Goal: Task Accomplishment & Management: Use online tool/utility

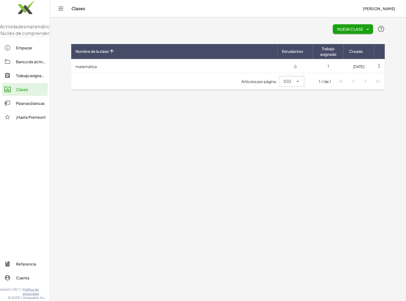
click at [26, 64] on font "Banco de actividades" at bounding box center [35, 61] width 39 height 5
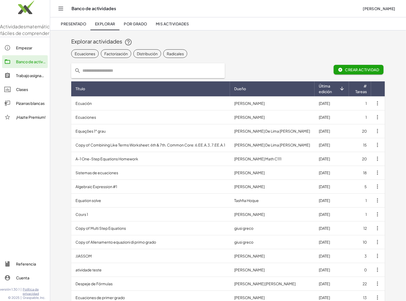
click at [24, 106] on font "Pizarras blancas" at bounding box center [30, 103] width 29 height 5
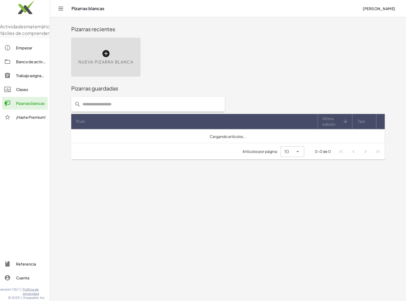
click at [26, 64] on font "Banco de actividades" at bounding box center [35, 61] width 39 height 5
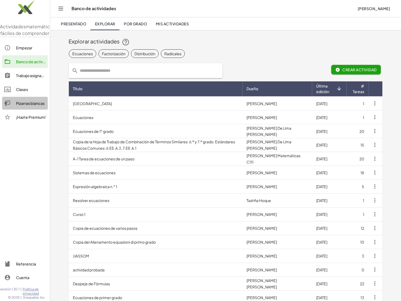
click at [26, 106] on font "Pizarras blancas" at bounding box center [30, 103] width 29 height 5
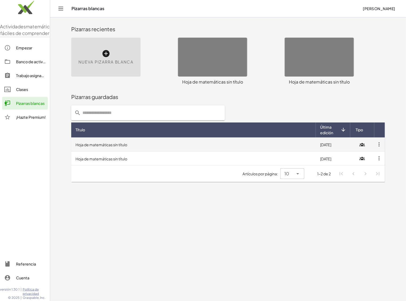
click at [102, 145] on font "Hoja de matemáticas sin título" at bounding box center [101, 144] width 52 height 5
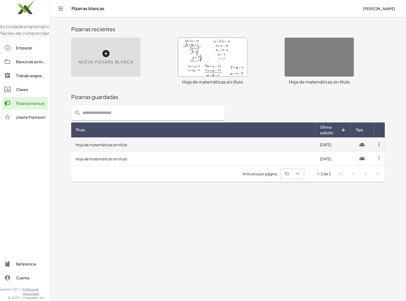
click at [379, 145] on icon "button" at bounding box center [379, 144] width 10 height 10
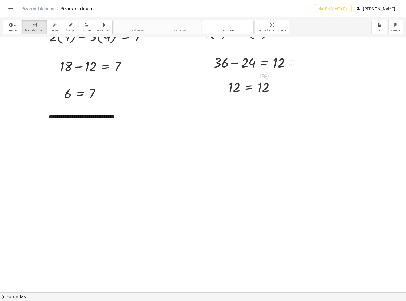
scroll to position [1944, 0]
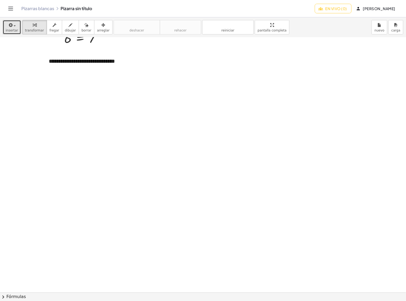
click at [14, 27] on div "button" at bounding box center [12, 25] width 13 height 6
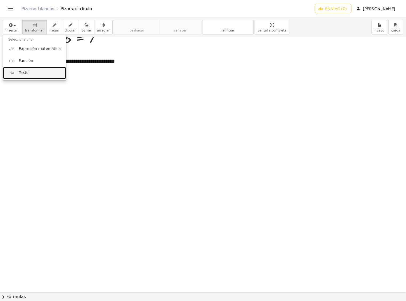
click at [24, 72] on font "Texto" at bounding box center [24, 72] width 10 height 4
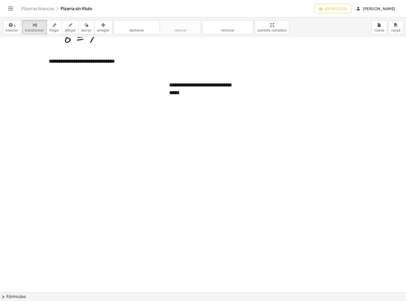
click at [101, 23] on icon "button" at bounding box center [103, 25] width 4 height 6
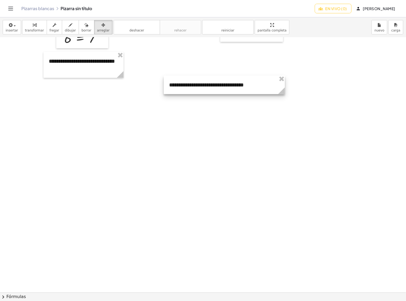
drag, startPoint x: 243, startPoint y: 97, endPoint x: 284, endPoint y: 94, distance: 41.2
click at [284, 94] on icon at bounding box center [281, 90] width 7 height 7
click at [241, 84] on div at bounding box center [224, 85] width 121 height 18
click at [31, 21] on button "transformar" at bounding box center [34, 27] width 25 height 14
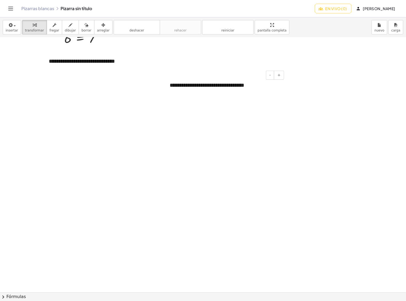
click at [258, 86] on div "**********" at bounding box center [224, 85] width 121 height 18
drag, startPoint x: 257, startPoint y: 86, endPoint x: 167, endPoint y: 83, distance: 89.9
click at [167, 83] on div "**********" at bounding box center [224, 85] width 121 height 18
click at [107, 70] on div "**********" at bounding box center [83, 61] width 80 height 18
click at [257, 86] on div "**********" at bounding box center [224, 85] width 121 height 18
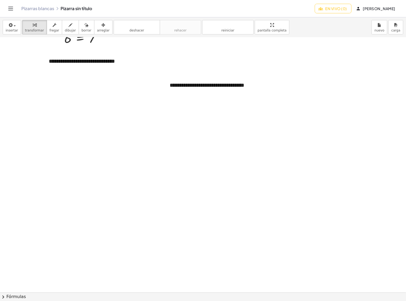
drag, startPoint x: 99, startPoint y: 26, endPoint x: 314, endPoint y: 95, distance: 225.6
click at [99, 26] on div "button" at bounding box center [103, 25] width 13 height 6
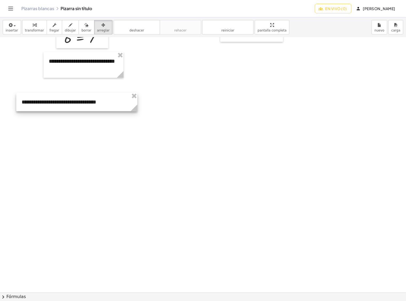
drag, startPoint x: 276, startPoint y: 89, endPoint x: 128, endPoint y: 105, distance: 148.9
click at [128, 105] on div at bounding box center [76, 102] width 121 height 18
click at [35, 27] on div "button" at bounding box center [34, 25] width 19 height 6
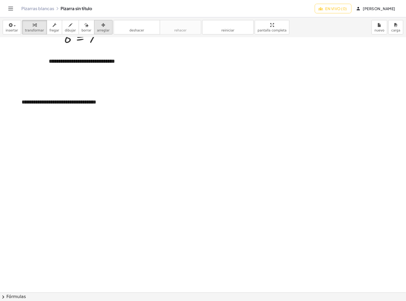
click at [101, 27] on icon "button" at bounding box center [103, 25] width 4 height 6
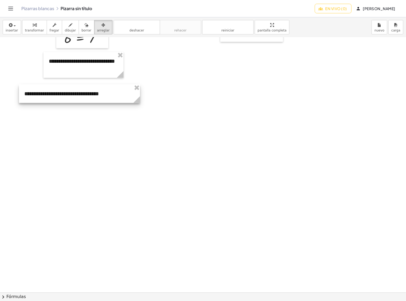
drag, startPoint x: 96, startPoint y: 27, endPoint x: 79, endPoint y: 91, distance: 66.4
click at [79, 91] on div at bounding box center [79, 94] width 121 height 18
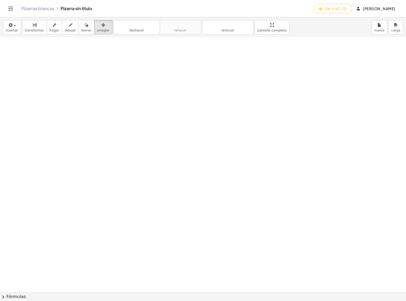
scroll to position [1983, 0]
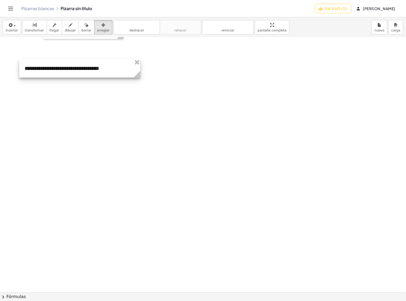
drag, startPoint x: 112, startPoint y: 55, endPoint x: 113, endPoint y: 69, distance: 13.6
click at [113, 69] on div at bounding box center [79, 68] width 121 height 18
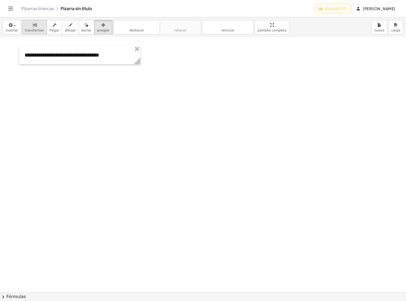
drag, startPoint x: 26, startPoint y: 27, endPoint x: 27, endPoint y: 31, distance: 3.6
click at [26, 27] on div "button" at bounding box center [34, 25] width 19 height 6
click at [351, 7] on button "En vivo (0)" at bounding box center [333, 9] width 37 height 10
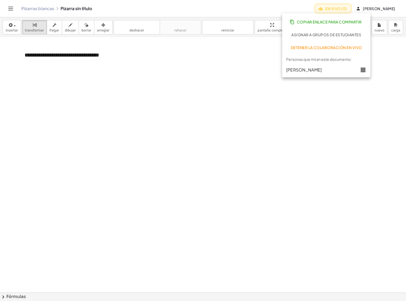
click at [351, 7] on button "En vivo (0)" at bounding box center [333, 9] width 37 height 10
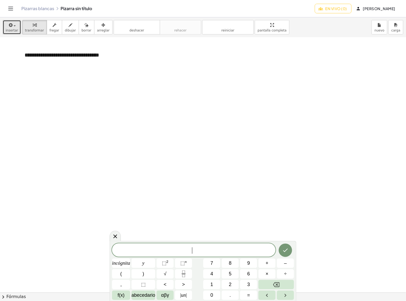
click at [11, 30] on font "insertar" at bounding box center [12, 31] width 13 height 4
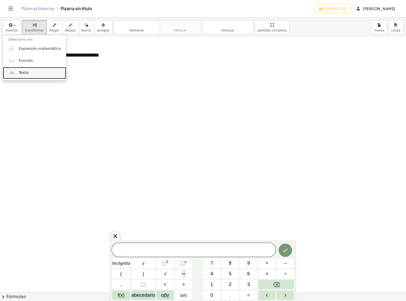
click at [25, 73] on font "Texto" at bounding box center [24, 72] width 10 height 4
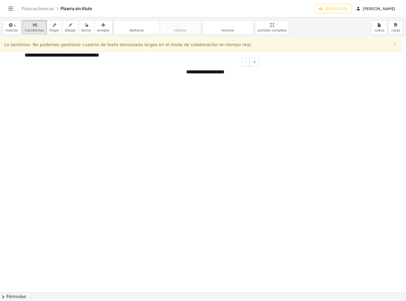
click at [187, 71] on font "**********" at bounding box center [205, 71] width 38 height 5
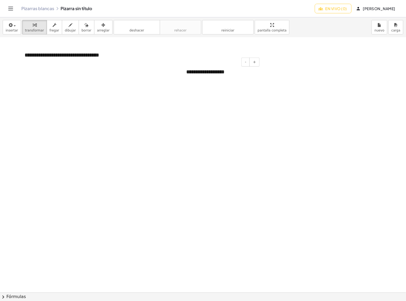
drag, startPoint x: 187, startPoint y: 71, endPoint x: 181, endPoint y: 71, distance: 6.7
click at [181, 71] on div at bounding box center [183, 72] width 5 height 18
click at [185, 72] on div at bounding box center [183, 72] width 5 height 18
drag, startPoint x: 187, startPoint y: 73, endPoint x: 227, endPoint y: 72, distance: 40.3
click at [227, 72] on div "**********" at bounding box center [221, 72] width 80 height 18
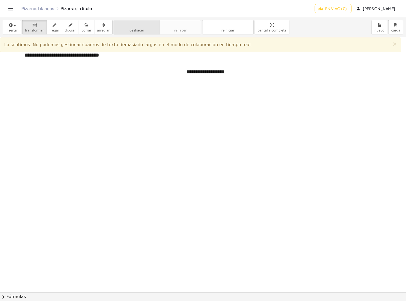
drag, startPoint x: 95, startPoint y: 26, endPoint x: 105, endPoint y: 29, distance: 10.1
click at [101, 26] on icon "button" at bounding box center [103, 25] width 4 height 6
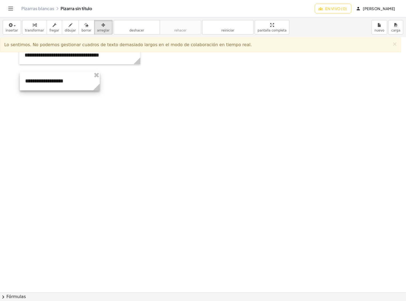
drag, startPoint x: 175, startPoint y: 91, endPoint x: 96, endPoint y: 90, distance: 78.7
click at [59, 87] on div at bounding box center [60, 81] width 80 height 18
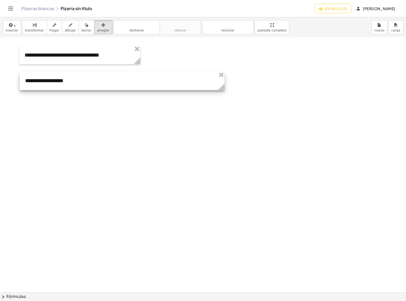
drag, startPoint x: 99, startPoint y: 90, endPoint x: 224, endPoint y: 89, distance: 124.8
click at [224, 89] on icon at bounding box center [221, 86] width 7 height 7
click at [27, 27] on div "button" at bounding box center [34, 25] width 19 height 6
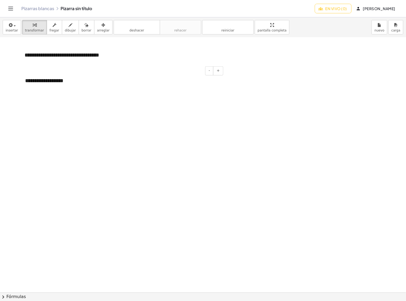
click at [71, 82] on div "**********" at bounding box center [122, 81] width 205 height 18
click at [19, 29] on div "insertar Seleccione uno: Expresión matemática Función Texto transformar fregar …" at bounding box center [203, 27] width 406 height 20
click at [11, 28] on icon "button" at bounding box center [10, 25] width 5 height 6
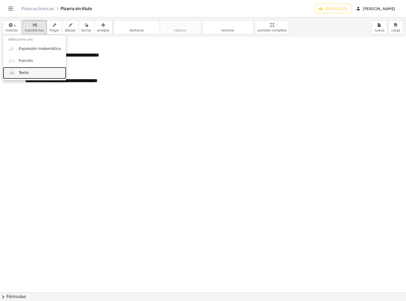
click at [24, 71] on font "Texto" at bounding box center [24, 72] width 10 height 4
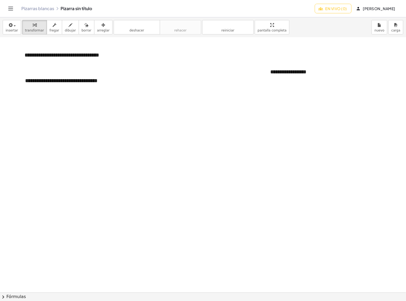
drag, startPoint x: 93, startPoint y: 27, endPoint x: 346, endPoint y: 78, distance: 257.8
click at [101, 27] on icon "button" at bounding box center [103, 25] width 4 height 6
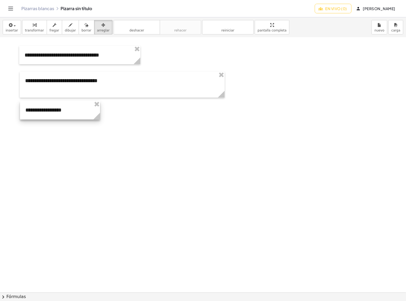
drag, startPoint x: 319, startPoint y: 71, endPoint x: 75, endPoint y: 109, distance: 247.7
click at [75, 109] on div at bounding box center [60, 110] width 80 height 18
drag, startPoint x: 98, startPoint y: 116, endPoint x: 222, endPoint y: 117, distance: 124.5
click at [222, 117] on icon at bounding box center [221, 116] width 7 height 7
drag, startPoint x: 28, startPoint y: 27, endPoint x: 35, endPoint y: 69, distance: 42.4
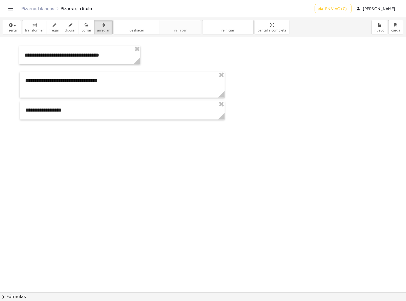
click at [28, 27] on div "button" at bounding box center [34, 25] width 19 height 6
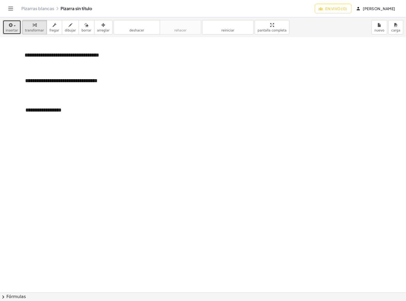
click at [12, 26] on div "button" at bounding box center [12, 25] width 13 height 6
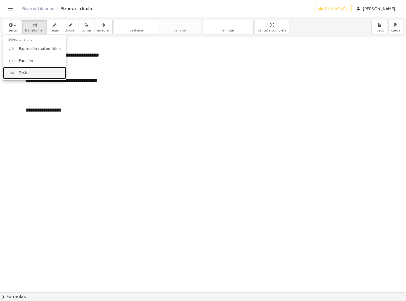
click at [27, 73] on font "Texto" at bounding box center [24, 72] width 10 height 4
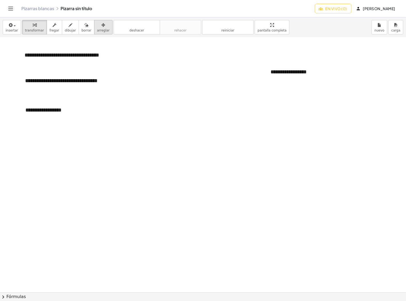
click at [97, 27] on div "button" at bounding box center [103, 25] width 13 height 6
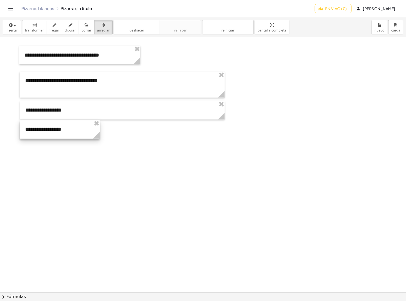
drag, startPoint x: 283, startPoint y: 70, endPoint x: 37, endPoint y: 127, distance: 251.9
click at [37, 127] on div at bounding box center [60, 129] width 80 height 18
drag, startPoint x: 99, startPoint y: 137, endPoint x: 223, endPoint y: 132, distance: 124.4
click at [223, 132] on g at bounding box center [221, 136] width 9 height 9
click at [33, 26] on icon "button" at bounding box center [35, 25] width 4 height 6
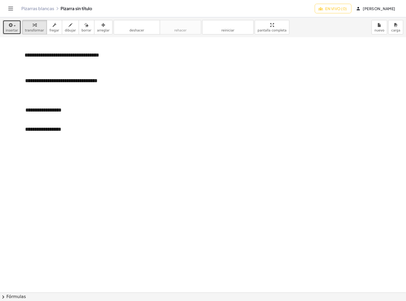
click at [15, 27] on div "button" at bounding box center [12, 25] width 13 height 6
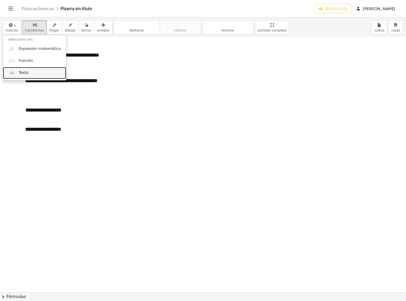
click at [29, 75] on link "Texto" at bounding box center [34, 73] width 63 height 12
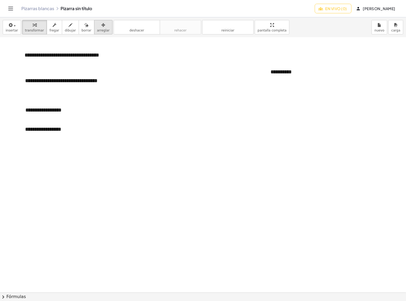
click at [101, 27] on icon "button" at bounding box center [103, 25] width 4 height 6
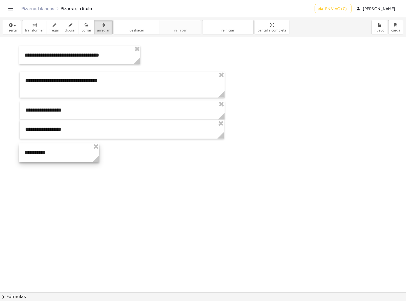
drag, startPoint x: 139, startPoint y: 187, endPoint x: 62, endPoint y: 151, distance: 84.7
click at [62, 151] on div at bounding box center [59, 152] width 80 height 18
drag, startPoint x: 95, startPoint y: 160, endPoint x: 220, endPoint y: 152, distance: 125.6
click at [220, 152] on div "**********" at bounding box center [121, 152] width 205 height 18
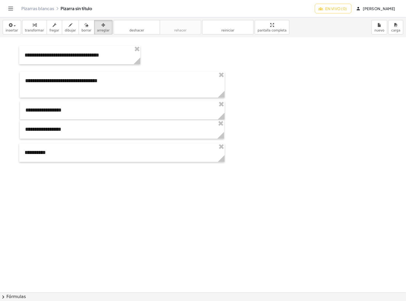
click at [351, 7] on button "En vivo (0)" at bounding box center [333, 9] width 37 height 10
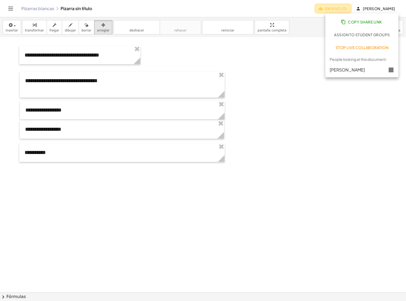
click at [351, 7] on button "En vivo (0)" at bounding box center [333, 9] width 37 height 10
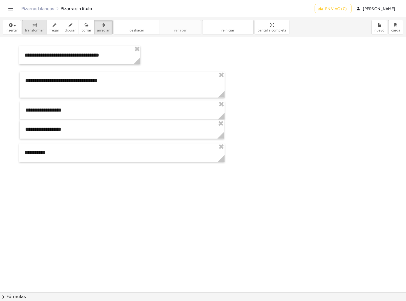
click at [25, 24] on div "button" at bounding box center [34, 25] width 19 height 6
click at [97, 25] on div "button" at bounding box center [103, 25] width 13 height 6
drag, startPoint x: 27, startPoint y: 27, endPoint x: 120, endPoint y: 88, distance: 111.2
click at [27, 27] on div "button" at bounding box center [34, 25] width 19 height 6
click at [114, 83] on div "**********" at bounding box center [122, 85] width 205 height 26
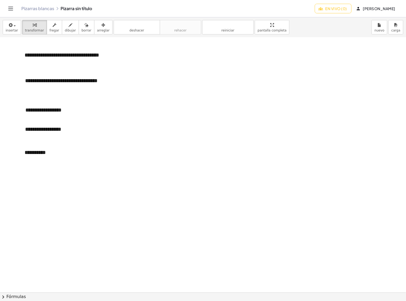
click at [97, 30] on font "arreglar" at bounding box center [103, 31] width 13 height 4
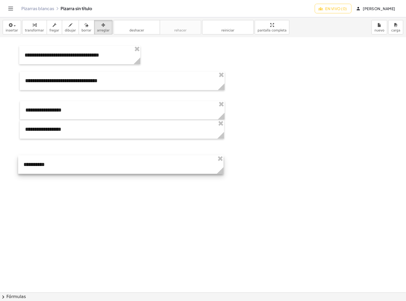
drag, startPoint x: 57, startPoint y: 159, endPoint x: 56, endPoint y: 171, distance: 12.0
click at [56, 171] on div at bounding box center [120, 164] width 205 height 18
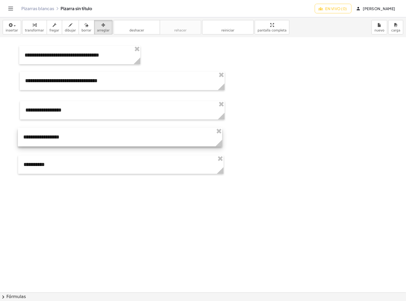
drag, startPoint x: 70, startPoint y: 130, endPoint x: 68, endPoint y: 138, distance: 8.0
click at [68, 138] on div at bounding box center [120, 137] width 204 height 18
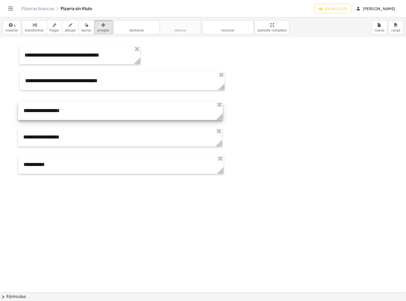
click at [74, 107] on div at bounding box center [120, 111] width 205 height 18
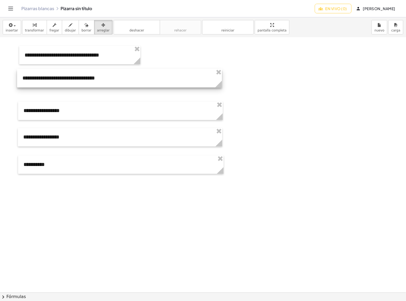
drag, startPoint x: 117, startPoint y: 85, endPoint x: 114, endPoint y: 82, distance: 3.6
click at [114, 82] on div at bounding box center [119, 78] width 205 height 18
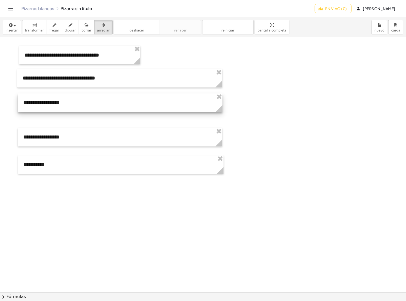
drag, startPoint x: 117, startPoint y: 113, endPoint x: 117, endPoint y: 105, distance: 8.0
click at [117, 105] on div at bounding box center [120, 103] width 205 height 18
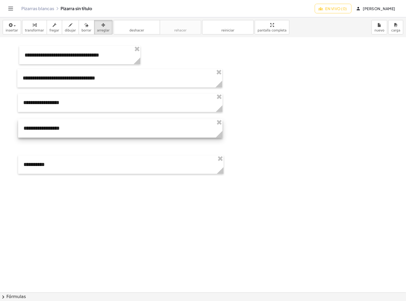
drag, startPoint x: 118, startPoint y: 132, endPoint x: 118, endPoint y: 123, distance: 8.8
click at [118, 123] on div at bounding box center [120, 128] width 204 height 18
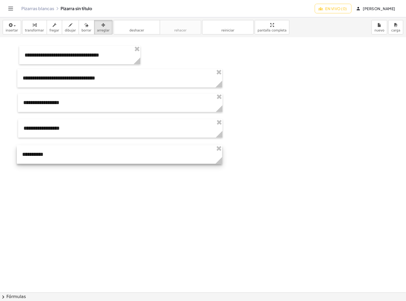
drag, startPoint x: 123, startPoint y: 159, endPoint x: 121, endPoint y: 149, distance: 10.2
click at [121, 149] on div at bounding box center [119, 154] width 205 height 18
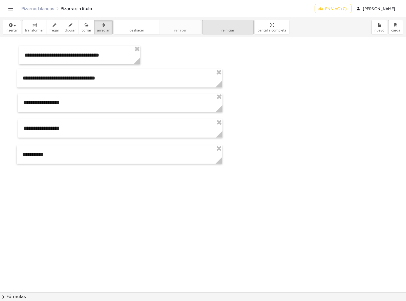
click at [33, 26] on icon "button" at bounding box center [35, 25] width 4 height 6
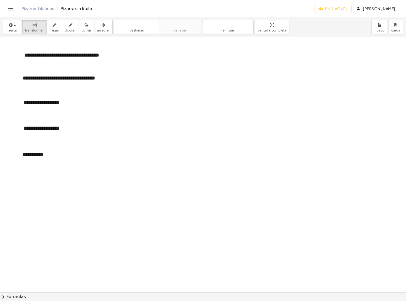
click at [347, 10] on font "En vivo (0)" at bounding box center [336, 8] width 22 height 5
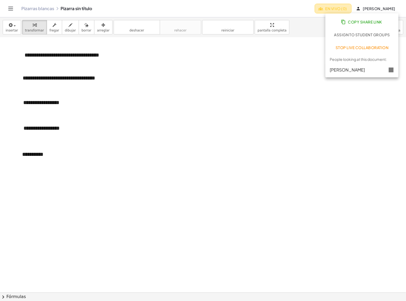
click at [347, 10] on font "En vivo (0)" at bounding box center [336, 8] width 22 height 5
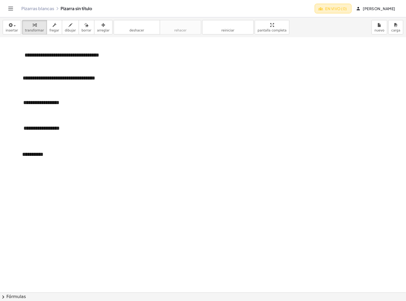
click at [347, 10] on font "En vivo (0)" at bounding box center [336, 8] width 22 height 5
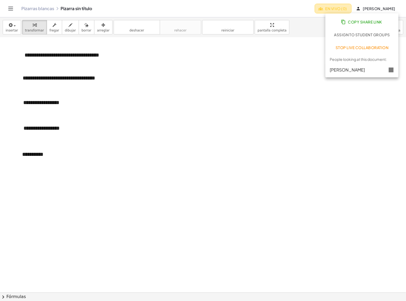
click at [347, 10] on font "En vivo (0)" at bounding box center [336, 8] width 22 height 5
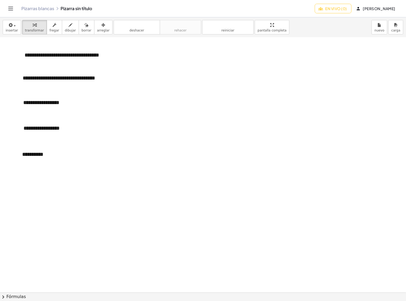
click at [347, 10] on font "En vivo (0)" at bounding box center [336, 8] width 22 height 5
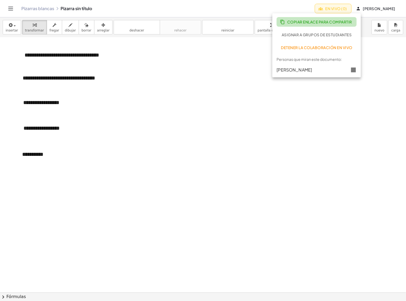
click at [332, 19] on font "Copiar enlace para compartir" at bounding box center [319, 21] width 65 height 5
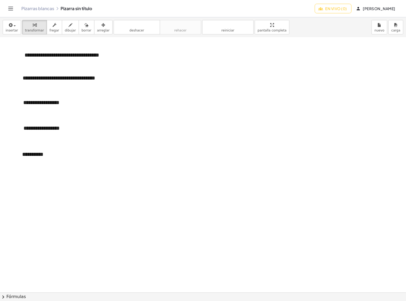
click at [347, 10] on font "En vivo (0)" at bounding box center [336, 8] width 22 height 5
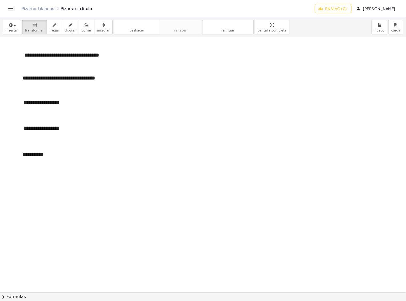
click at [344, 8] on font "En vivo (0)" at bounding box center [336, 8] width 22 height 5
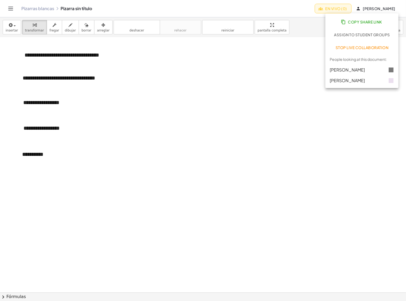
click at [344, 8] on font "En vivo (0)" at bounding box center [336, 8] width 22 height 5
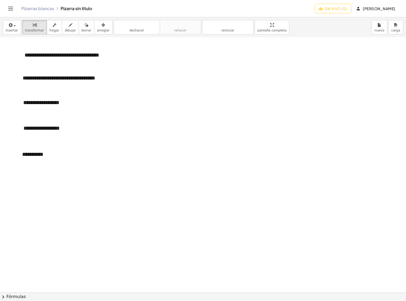
click at [347, 11] on font "En vivo (0)" at bounding box center [336, 8] width 22 height 5
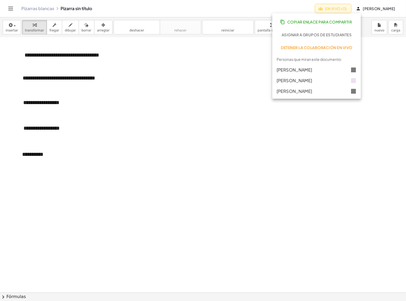
click at [347, 11] on font "En vivo (0)" at bounding box center [336, 8] width 22 height 5
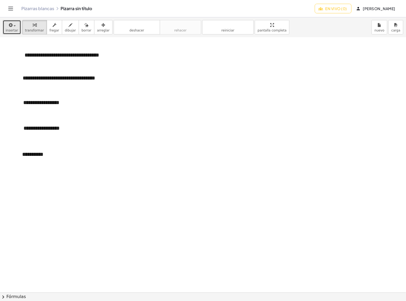
click at [15, 27] on div "button" at bounding box center [12, 25] width 13 height 6
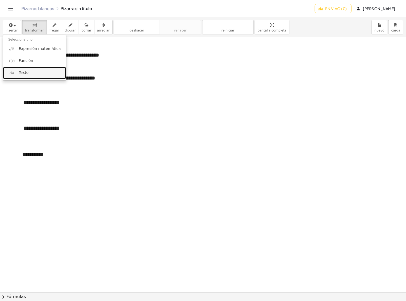
click at [27, 71] on font "Texto" at bounding box center [24, 72] width 10 height 4
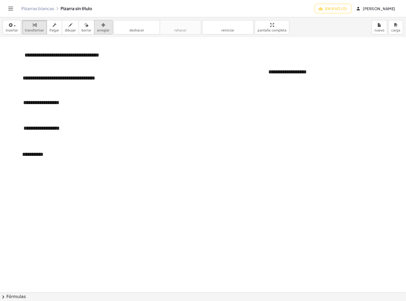
click at [101, 26] on icon "button" at bounding box center [103, 25] width 4 height 6
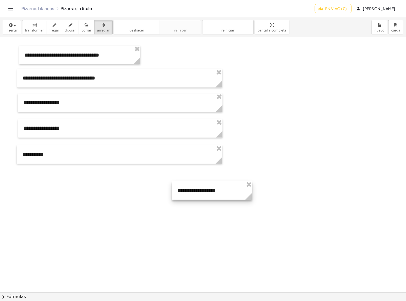
drag, startPoint x: 294, startPoint y: 74, endPoint x: 175, endPoint y: 196, distance: 170.3
click at [174, 198] on div at bounding box center [212, 190] width 80 height 18
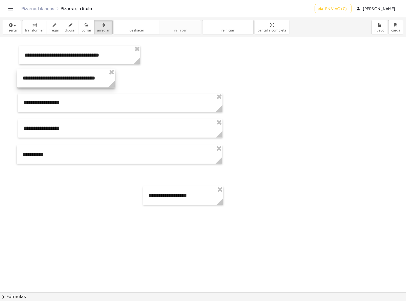
drag, startPoint x: 220, startPoint y: 85, endPoint x: 113, endPoint y: 82, distance: 107.2
click at [113, 82] on g at bounding box center [112, 85] width 9 height 9
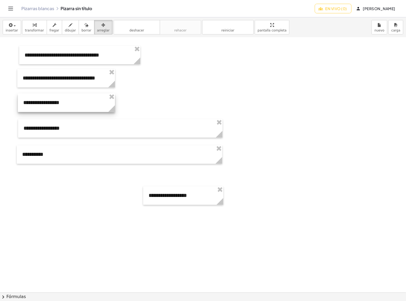
drag, startPoint x: 222, startPoint y: 108, endPoint x: 115, endPoint y: 108, distance: 106.9
click at [115, 108] on icon at bounding box center [111, 108] width 7 height 7
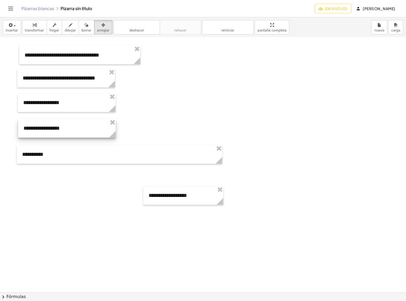
drag, startPoint x: 219, startPoint y: 135, endPoint x: 113, endPoint y: 135, distance: 106.7
click at [113, 135] on icon at bounding box center [112, 134] width 7 height 7
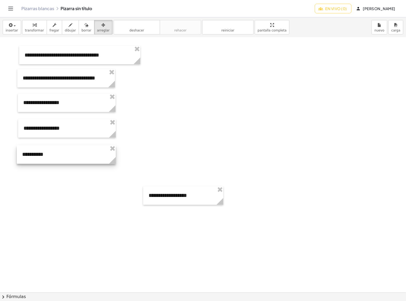
drag, startPoint x: 221, startPoint y: 162, endPoint x: 115, endPoint y: 159, distance: 106.2
click at [115, 159] on icon at bounding box center [112, 160] width 7 height 7
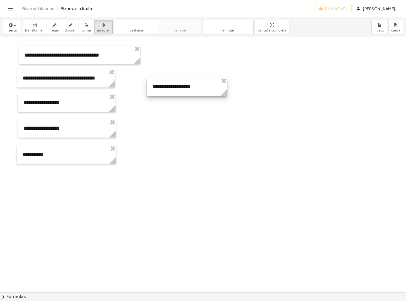
drag, startPoint x: 193, startPoint y: 192, endPoint x: 196, endPoint y: 83, distance: 108.9
click at [196, 83] on div at bounding box center [187, 87] width 80 height 18
drag, startPoint x: 227, startPoint y: 91, endPoint x: 355, endPoint y: 95, distance: 128.0
click at [355, 95] on icon at bounding box center [351, 92] width 7 height 7
drag, startPoint x: 27, startPoint y: 27, endPoint x: 194, endPoint y: 86, distance: 176.9
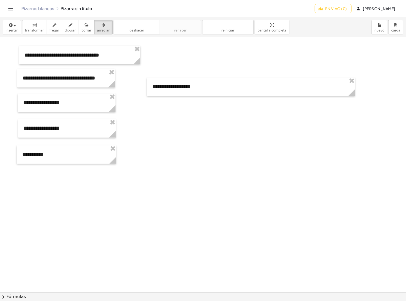
click at [27, 27] on div "button" at bounding box center [34, 25] width 19 height 6
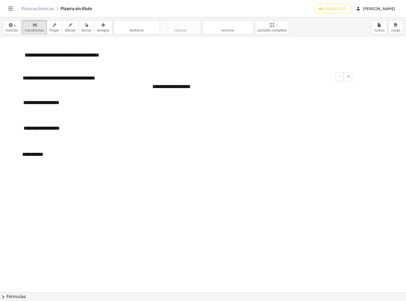
click at [194, 86] on div "**********" at bounding box center [251, 87] width 208 height 18
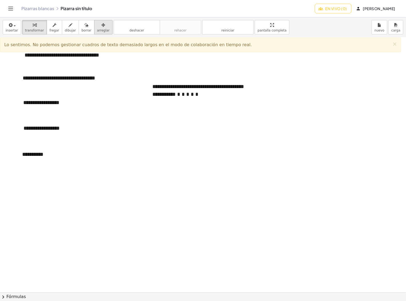
drag, startPoint x: 97, startPoint y: 22, endPoint x: 343, endPoint y: 109, distance: 260.8
click at [97, 22] on div "button" at bounding box center [103, 25] width 13 height 6
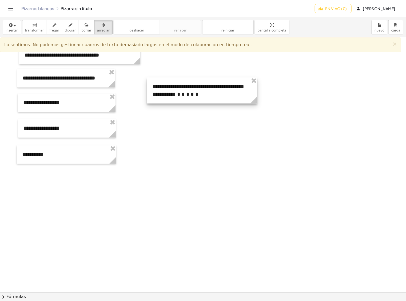
drag, startPoint x: 352, startPoint y: 101, endPoint x: 254, endPoint y: 100, distance: 97.9
click at [254, 100] on icon at bounding box center [253, 100] width 7 height 7
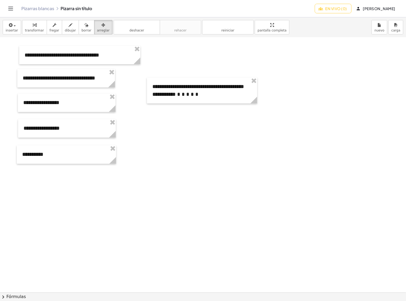
click at [28, 26] on div "button" at bounding box center [34, 25] width 19 height 6
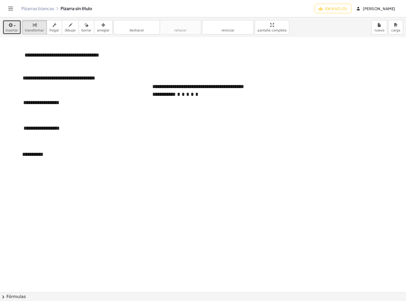
click at [14, 26] on span "button" at bounding box center [15, 25] width 2 height 1
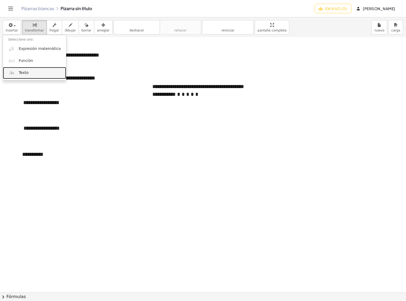
click at [19, 71] on font "Texto" at bounding box center [24, 72] width 10 height 4
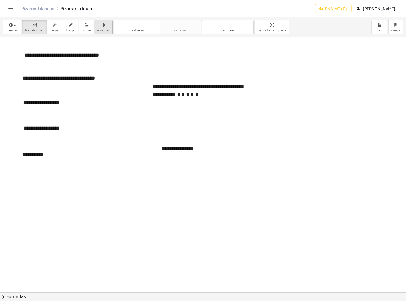
click at [94, 28] on button "arreglar" at bounding box center [103, 27] width 18 height 14
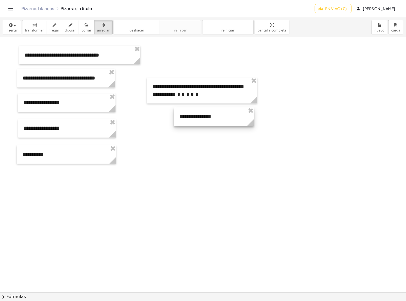
drag, startPoint x: 91, startPoint y: 28, endPoint x: 213, endPoint y: 115, distance: 149.3
click at [213, 115] on div at bounding box center [214, 116] width 80 height 18
drag, startPoint x: 31, startPoint y: 27, endPoint x: 72, endPoint y: 35, distance: 41.8
click at [33, 27] on icon "button" at bounding box center [35, 25] width 4 height 6
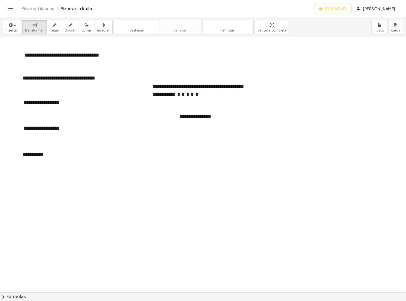
drag, startPoint x: 67, startPoint y: 29, endPoint x: 74, endPoint y: 37, distance: 10.4
click at [67, 29] on font "dibujar" at bounding box center [70, 31] width 11 height 4
drag, startPoint x: 191, startPoint y: 97, endPoint x: 195, endPoint y: 112, distance: 16.0
drag, startPoint x: 194, startPoint y: 110, endPoint x: 196, endPoint y: 108, distance: 3.0
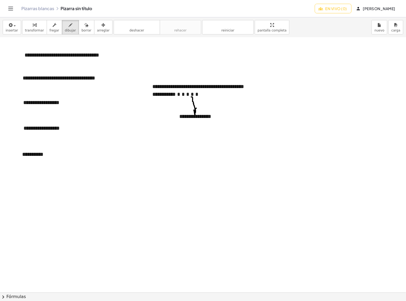
drag, startPoint x: 197, startPoint y: 107, endPoint x: 196, endPoint y: 113, distance: 6.0
click at [25, 27] on div "button" at bounding box center [34, 25] width 19 height 6
click at [14, 25] on div "button" at bounding box center [12, 25] width 13 height 6
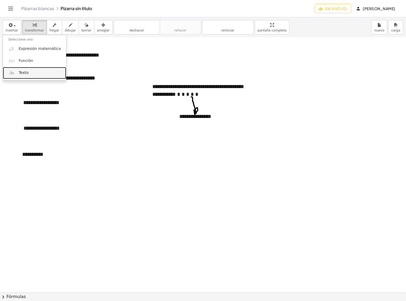
click at [24, 74] on font "Texto" at bounding box center [24, 72] width 10 height 4
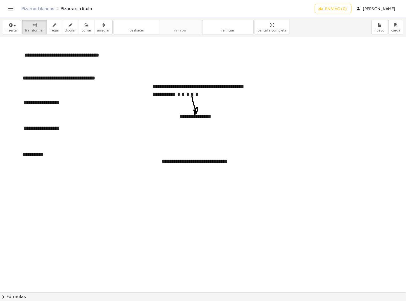
drag, startPoint x: 91, startPoint y: 27, endPoint x: 247, endPoint y: 179, distance: 217.8
click at [97, 27] on div "button" at bounding box center [103, 25] width 13 height 6
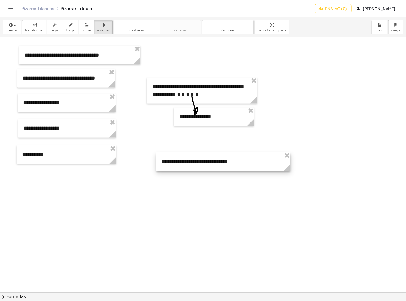
drag, startPoint x: 235, startPoint y: 174, endPoint x: 289, endPoint y: 171, distance: 54.2
click at [289, 171] on g at bounding box center [287, 168] width 9 height 9
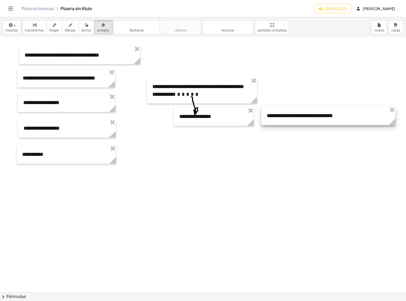
drag, startPoint x: 221, startPoint y: 164, endPoint x: 326, endPoint y: 119, distance: 114.8
click at [326, 119] on div at bounding box center [328, 116] width 134 height 18
drag, startPoint x: 36, startPoint y: 26, endPoint x: 252, endPoint y: 107, distance: 230.5
click at [36, 26] on div "button" at bounding box center [34, 25] width 19 height 6
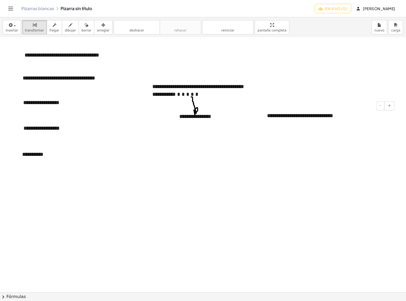
click at [346, 117] on div "**********" at bounding box center [329, 116] width 134 height 18
click at [101, 26] on icon "button" at bounding box center [103, 25] width 4 height 6
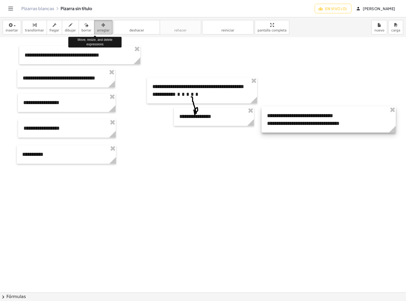
drag, startPoint x: 94, startPoint y: 26, endPoint x: 281, endPoint y: 113, distance: 206.0
click at [281, 113] on div at bounding box center [329, 120] width 134 height 26
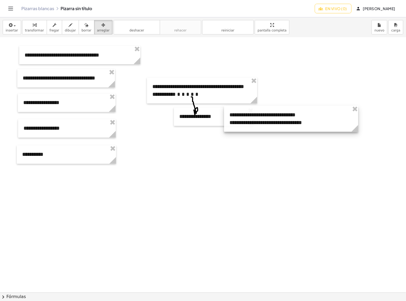
drag, startPoint x: 281, startPoint y: 113, endPoint x: 243, endPoint y: 112, distance: 37.6
click at [243, 112] on div at bounding box center [291, 119] width 134 height 26
drag, startPoint x: 30, startPoint y: 24, endPoint x: 218, endPoint y: 137, distance: 219.2
click at [33, 24] on icon "button" at bounding box center [35, 25] width 4 height 6
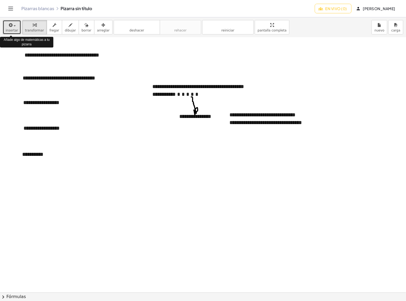
click at [15, 28] on button "insertar" at bounding box center [12, 27] width 18 height 14
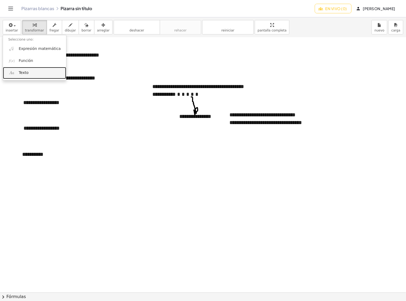
click at [22, 74] on font "Texto" at bounding box center [24, 72] width 10 height 4
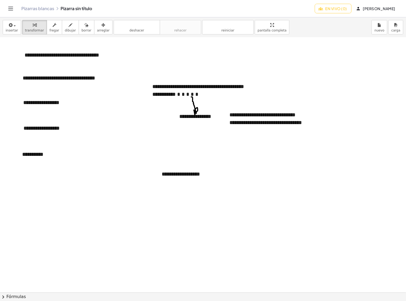
click at [101, 26] on icon "button" at bounding box center [103, 25] width 4 height 6
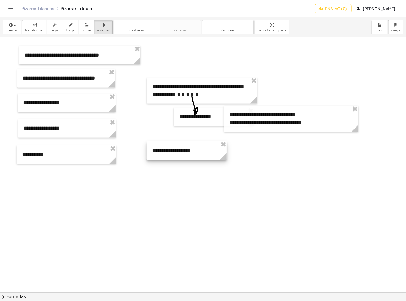
drag, startPoint x: 178, startPoint y: 166, endPoint x: 168, endPoint y: 142, distance: 25.6
click at [168, 142] on div at bounding box center [187, 150] width 80 height 18
drag, startPoint x: 226, startPoint y: 158, endPoint x: 323, endPoint y: 160, distance: 97.1
click at [323, 160] on g at bounding box center [321, 157] width 9 height 9
click at [33, 25] on icon "button" at bounding box center [35, 25] width 4 height 6
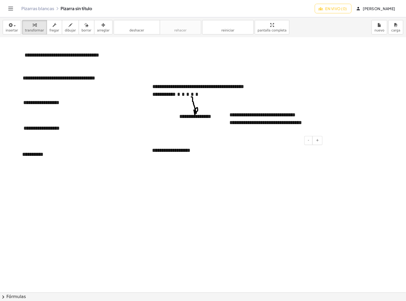
click at [191, 151] on div "**********" at bounding box center [235, 150] width 177 height 18
click at [101, 27] on icon "button" at bounding box center [103, 25] width 4 height 6
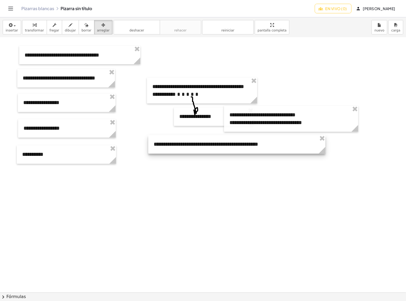
drag, startPoint x: 94, startPoint y: 27, endPoint x: 184, endPoint y: 147, distance: 149.5
click at [184, 145] on div at bounding box center [236, 144] width 177 height 18
click at [27, 28] on button "transformar" at bounding box center [34, 27] width 25 height 14
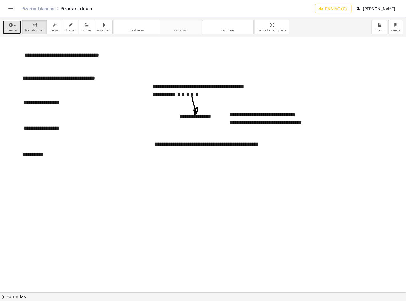
click at [14, 26] on span "button" at bounding box center [15, 25] width 2 height 1
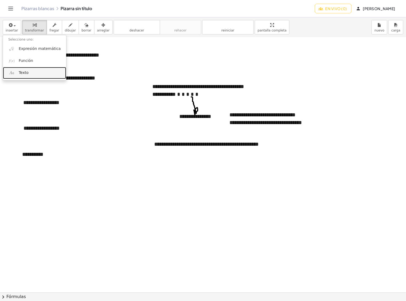
click at [22, 71] on font "Texto" at bounding box center [24, 72] width 10 height 4
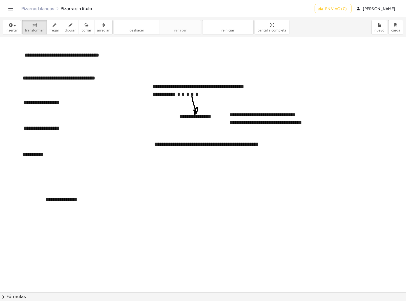
drag, startPoint x: 92, startPoint y: 27, endPoint x: 73, endPoint y: 218, distance: 191.1
click at [97, 27] on div "button" at bounding box center [103, 25] width 13 height 6
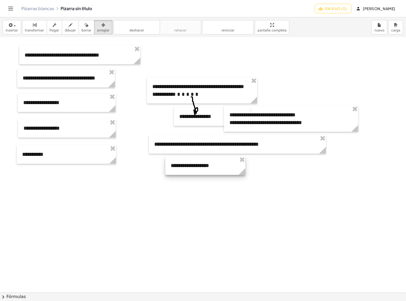
drag, startPoint x: 88, startPoint y: 201, endPoint x: 213, endPoint y: 167, distance: 129.8
click at [213, 167] on div at bounding box center [205, 166] width 80 height 18
drag, startPoint x: 27, startPoint y: 24, endPoint x: 241, endPoint y: 172, distance: 260.7
click at [27, 24] on div "button" at bounding box center [34, 25] width 19 height 6
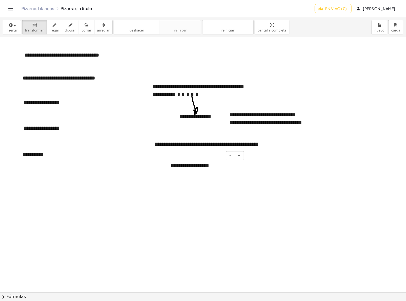
click at [217, 166] on div "**********" at bounding box center [205, 166] width 80 height 18
click at [101, 25] on icon "button" at bounding box center [103, 25] width 4 height 6
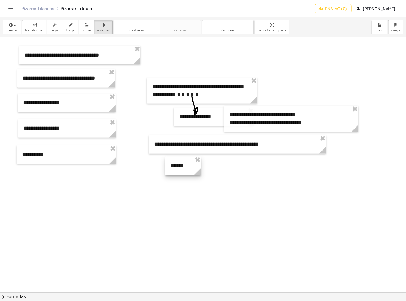
drag, startPoint x: 245, startPoint y: 171, endPoint x: 197, endPoint y: 167, distance: 48.5
click at [197, 167] on div "- + ******" at bounding box center [182, 166] width 35 height 18
drag, startPoint x: 195, startPoint y: 167, endPoint x: 203, endPoint y: 171, distance: 9.2
click at [203, 171] on icon at bounding box center [201, 171] width 9 height 9
drag, startPoint x: 195, startPoint y: 168, endPoint x: 221, endPoint y: 162, distance: 26.3
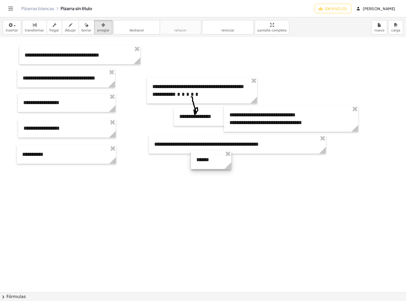
click at [221, 162] on div at bounding box center [211, 160] width 40 height 18
click at [35, 26] on div "button" at bounding box center [34, 25] width 19 height 6
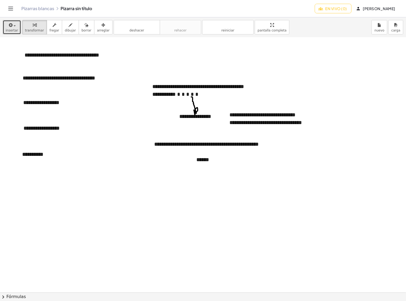
click at [15, 26] on div "button" at bounding box center [12, 25] width 13 height 6
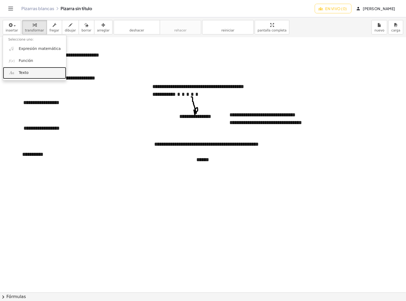
click at [24, 70] on span "Texto" at bounding box center [24, 72] width 10 height 5
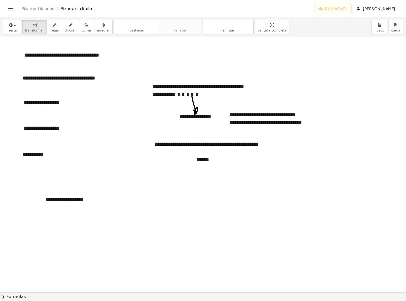
click at [97, 29] on font "arreglar" at bounding box center [103, 31] width 13 height 4
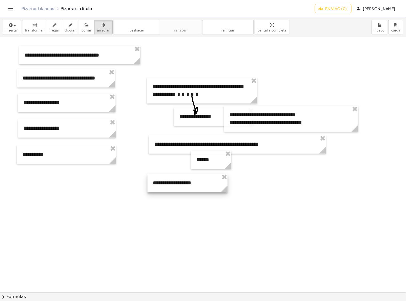
drag, startPoint x: 135, startPoint y: 206, endPoint x: 194, endPoint y: 183, distance: 62.9
click at [194, 183] on div at bounding box center [187, 183] width 80 height 18
drag, startPoint x: 225, startPoint y: 190, endPoint x: 348, endPoint y: 192, distance: 123.2
click at [348, 192] on icon at bounding box center [347, 189] width 7 height 7
click at [27, 27] on div "button" at bounding box center [34, 25] width 19 height 6
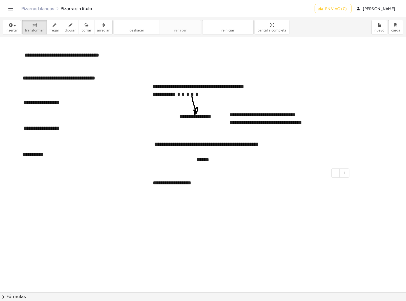
click at [195, 183] on div "**********" at bounding box center [248, 183] width 203 height 18
click at [101, 23] on icon "button" at bounding box center [103, 25] width 4 height 6
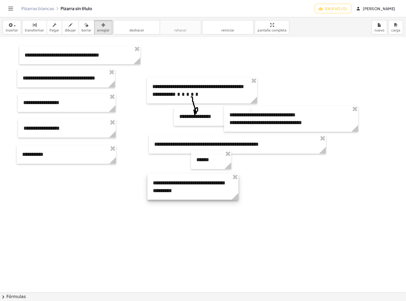
drag, startPoint x: 349, startPoint y: 197, endPoint x: 237, endPoint y: 191, distance: 112.4
click at [237, 192] on icon at bounding box center [234, 196] width 9 height 9
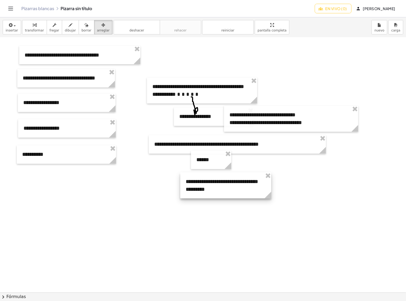
drag, startPoint x: 199, startPoint y: 194, endPoint x: 231, endPoint y: 193, distance: 31.8
click at [231, 193] on div at bounding box center [225, 186] width 91 height 26
click at [35, 26] on div "button" at bounding box center [34, 25] width 19 height 6
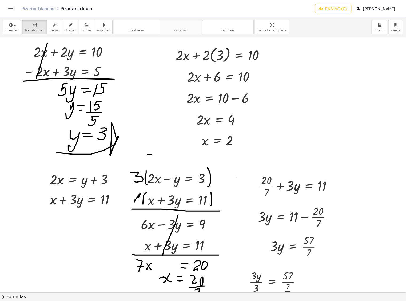
scroll to position [1996, 0]
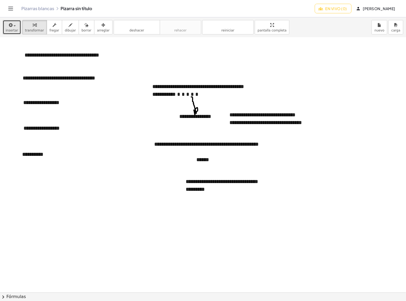
click at [13, 27] on div "button" at bounding box center [12, 25] width 13 height 6
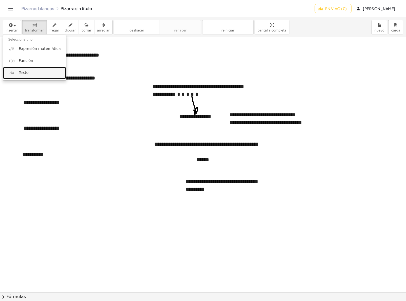
click at [24, 73] on font "Texto" at bounding box center [24, 72] width 10 height 4
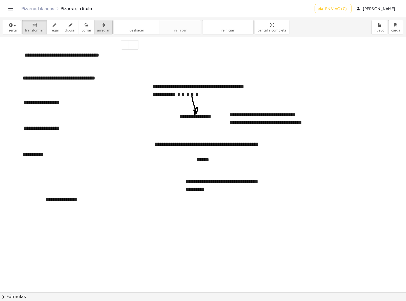
click at [97, 31] on font "arreglar" at bounding box center [103, 31] width 13 height 4
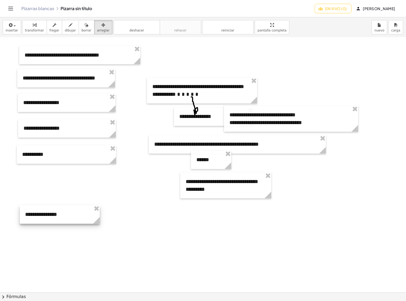
drag, startPoint x: 83, startPoint y: 199, endPoint x: 63, endPoint y: 214, distance: 25.0
click at [63, 214] on div at bounding box center [60, 214] width 80 height 18
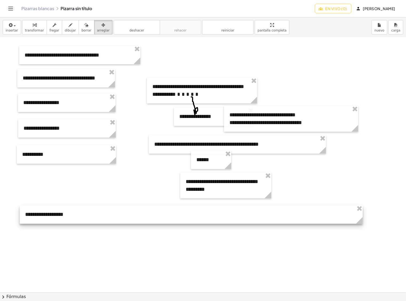
drag, startPoint x: 96, startPoint y: 222, endPoint x: 359, endPoint y: 215, distance: 263.0
click at [359, 216] on icon at bounding box center [359, 220] width 9 height 9
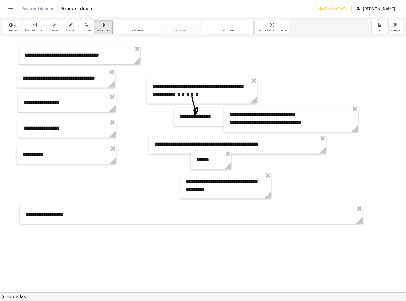
drag, startPoint x: 25, startPoint y: 25, endPoint x: 43, endPoint y: 109, distance: 85.9
click at [26, 25] on div "button" at bounding box center [34, 25] width 19 height 6
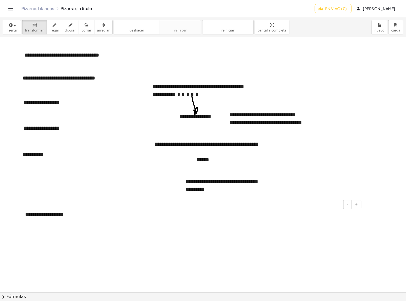
click at [68, 216] on div "**********" at bounding box center [191, 214] width 343 height 18
drag, startPoint x: 35, startPoint y: 214, endPoint x: 24, endPoint y: 216, distance: 10.6
click at [24, 216] on div "**********" at bounding box center [191, 214] width 343 height 18
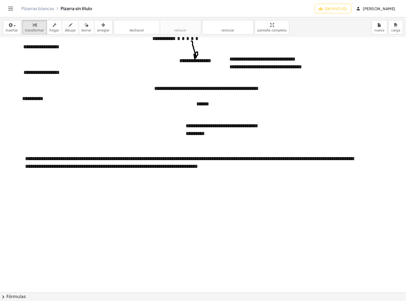
scroll to position [2108, 0]
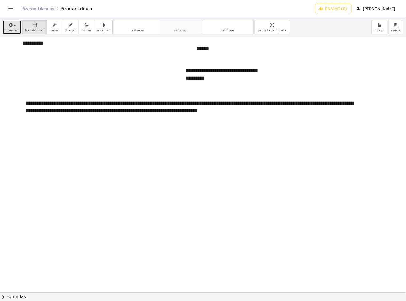
click at [15, 27] on div "button" at bounding box center [12, 25] width 13 height 6
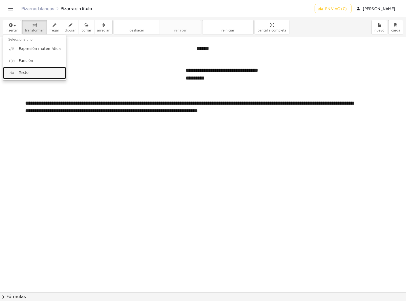
click at [23, 70] on link "Texto" at bounding box center [34, 73] width 63 height 12
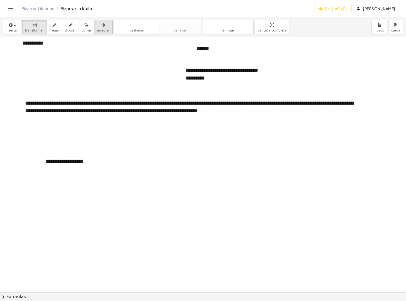
click at [97, 32] on font "arreglar" at bounding box center [103, 31] width 13 height 4
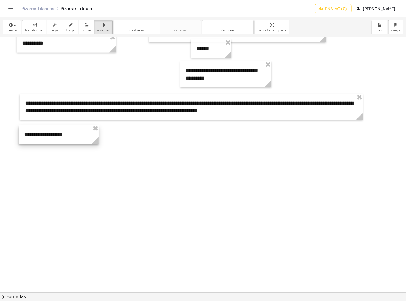
drag, startPoint x: 95, startPoint y: 163, endPoint x: 74, endPoint y: 137, distance: 34.4
click at [74, 137] on div at bounding box center [59, 134] width 80 height 18
drag, startPoint x: 95, startPoint y: 142, endPoint x: 103, endPoint y: 142, distance: 7.5
click at [103, 142] on icon at bounding box center [102, 140] width 7 height 7
click at [39, 29] on font "transformar" at bounding box center [34, 31] width 19 height 4
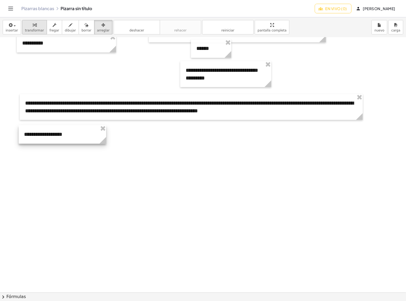
click at [33, 27] on icon "button" at bounding box center [35, 25] width 4 height 6
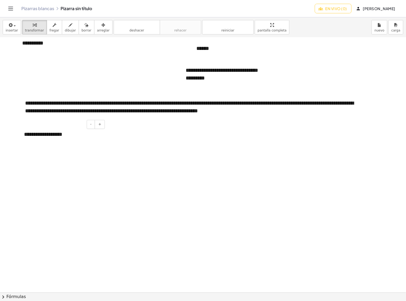
click at [50, 135] on font "**********" at bounding box center [43, 133] width 38 height 5
drag, startPoint x: 11, startPoint y: 133, endPoint x: 9, endPoint y: 134, distance: 3.1
click at [101, 26] on icon "button" at bounding box center [103, 25] width 4 height 6
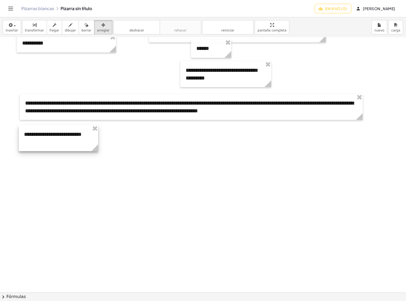
drag, startPoint x: 103, startPoint y: 148, endPoint x: 95, endPoint y: 141, distance: 10.8
click at [95, 141] on div "**********" at bounding box center [58, 138] width 79 height 26
click at [33, 27] on icon "button" at bounding box center [35, 25] width 4 height 6
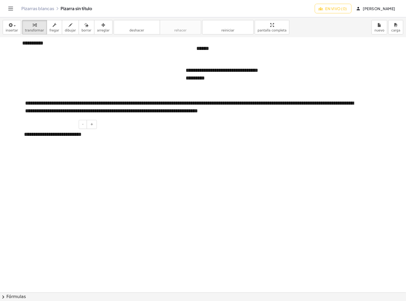
click at [41, 142] on div at bounding box center [58, 142] width 69 height 8
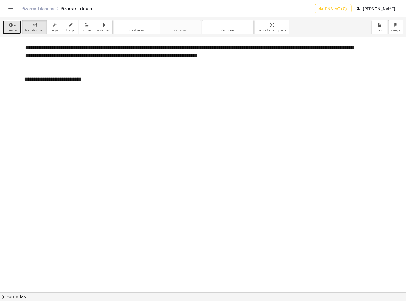
click at [11, 22] on icon "button" at bounding box center [10, 25] width 5 height 6
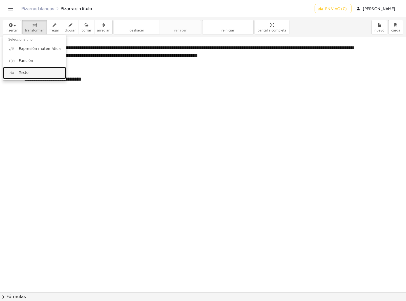
click at [22, 70] on link "Texto" at bounding box center [34, 73] width 63 height 12
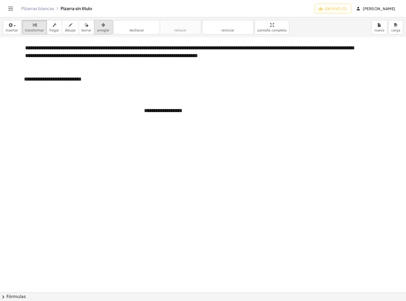
click at [101, 27] on icon "button" at bounding box center [103, 25] width 4 height 6
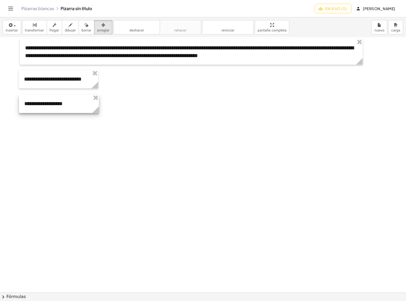
drag, startPoint x: 128, startPoint y: 99, endPoint x: 53, endPoint y: 103, distance: 75.5
click at [53, 103] on div at bounding box center [59, 103] width 80 height 18
click at [35, 28] on button "transformar" at bounding box center [34, 27] width 25 height 14
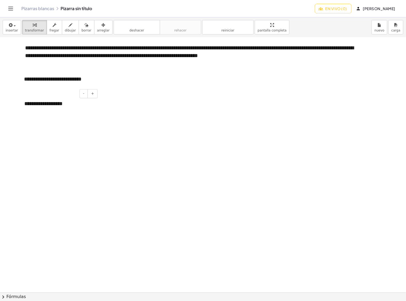
click at [65, 102] on div "**********" at bounding box center [59, 103] width 80 height 18
click at [17, 27] on button "insertar" at bounding box center [12, 27] width 18 height 14
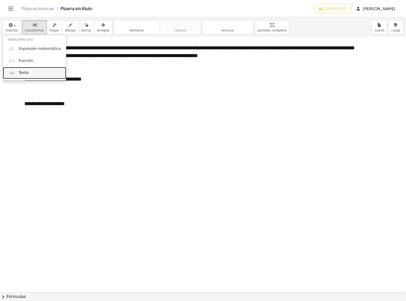
click at [30, 75] on link "Texto" at bounding box center [34, 73] width 63 height 12
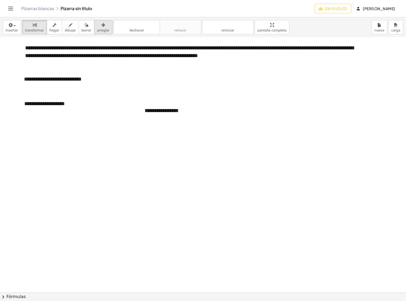
drag, startPoint x: 98, startPoint y: 28, endPoint x: 175, endPoint y: 94, distance: 101.3
click at [98, 28] on button "arreglar" at bounding box center [103, 27] width 18 height 14
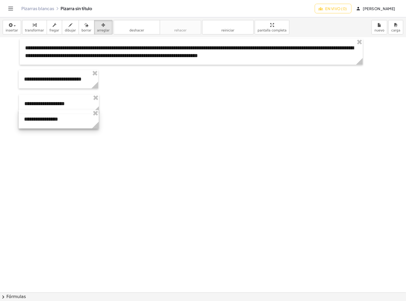
drag, startPoint x: 194, startPoint y: 107, endPoint x: 74, endPoint y: 115, distance: 120.8
click at [74, 115] on div at bounding box center [59, 119] width 80 height 18
drag, startPoint x: 32, startPoint y: 27, endPoint x: 170, endPoint y: 105, distance: 158.1
click at [33, 27] on icon "button" at bounding box center [35, 25] width 4 height 6
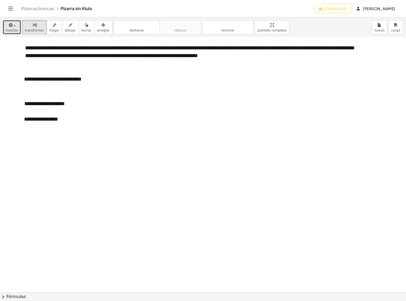
click at [14, 26] on span "button" at bounding box center [15, 25] width 2 height 1
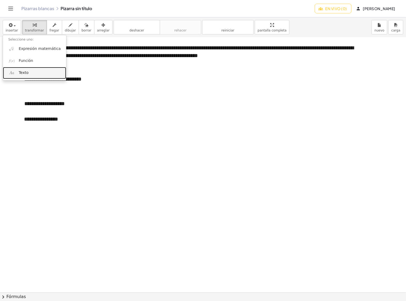
click at [19, 70] on link "Texto" at bounding box center [34, 73] width 63 height 12
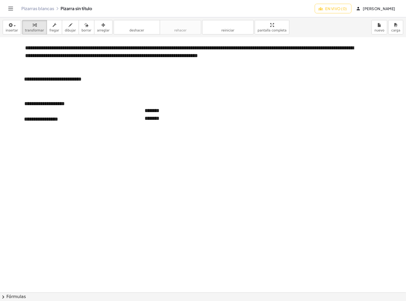
drag, startPoint x: 98, startPoint y: 28, endPoint x: 193, endPoint y: 94, distance: 115.9
click at [98, 28] on button "arreglar" at bounding box center [103, 27] width 18 height 14
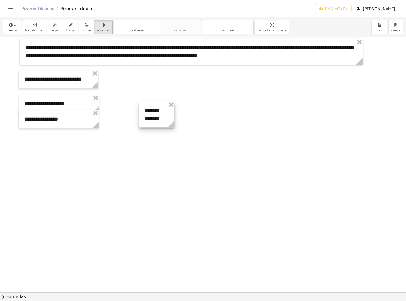
drag, startPoint x: 215, startPoint y: 126, endPoint x: 173, endPoint y: 122, distance: 42.8
click at [173, 122] on icon at bounding box center [171, 124] width 7 height 7
drag, startPoint x: 163, startPoint y: 106, endPoint x: 149, endPoint y: 99, distance: 15.3
click at [148, 99] on div at bounding box center [142, 107] width 35 height 26
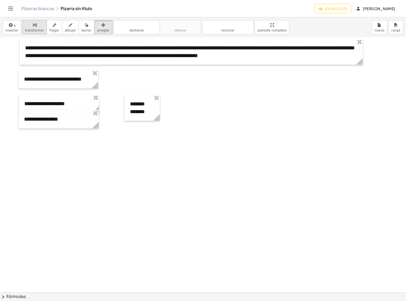
drag, startPoint x: 30, startPoint y: 30, endPoint x: 58, endPoint y: 50, distance: 34.3
click at [30, 30] on font "transformar" at bounding box center [34, 31] width 19 height 4
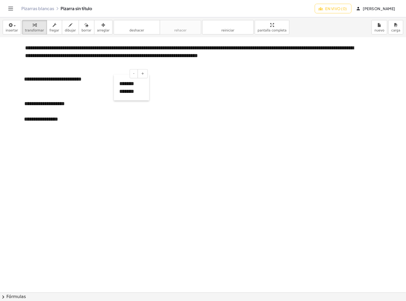
drag, startPoint x: 127, startPoint y: 108, endPoint x: 116, endPoint y: 88, distance: 22.9
click at [116, 88] on div at bounding box center [116, 87] width 5 height 26
click at [13, 27] on div "button" at bounding box center [12, 25] width 13 height 6
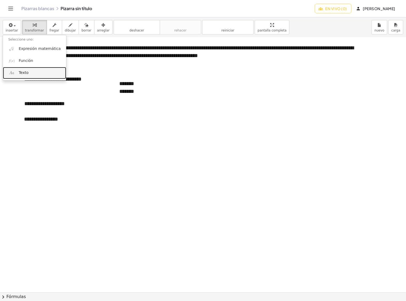
click at [19, 72] on font "Texto" at bounding box center [24, 72] width 10 height 4
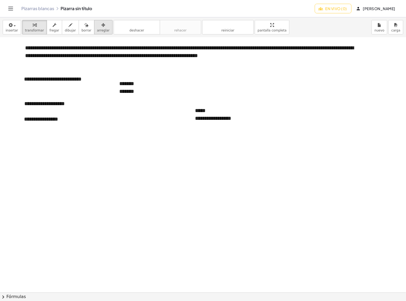
click at [101, 27] on icon "button" at bounding box center [103, 25] width 4 height 6
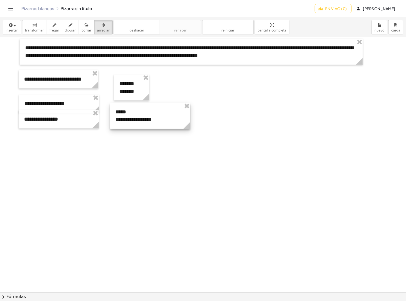
drag, startPoint x: 95, startPoint y: 27, endPoint x: 158, endPoint y: 110, distance: 103.1
click at [158, 110] on div at bounding box center [150, 116] width 80 height 26
drag, startPoint x: 187, startPoint y: 123, endPoint x: 166, endPoint y: 119, distance: 21.6
click at [166, 119] on div "**********" at bounding box center [139, 116] width 59 height 26
drag, startPoint x: 30, startPoint y: 25, endPoint x: 100, endPoint y: 131, distance: 128.0
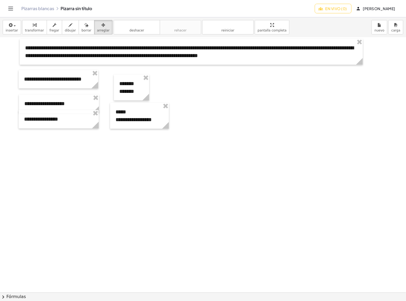
click at [33, 25] on icon "button" at bounding box center [35, 25] width 4 height 6
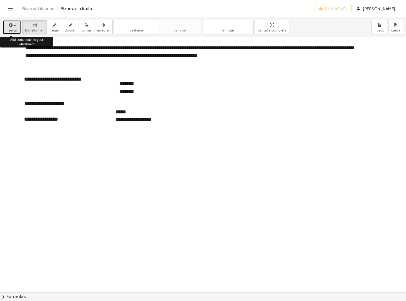
click at [13, 27] on span "button" at bounding box center [13, 26] width 1 height 4
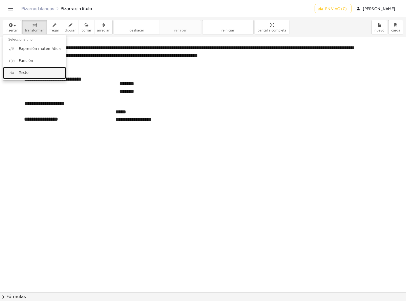
click at [20, 73] on font "Texto" at bounding box center [24, 72] width 10 height 4
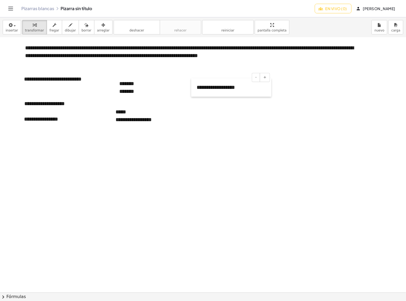
drag, startPoint x: 209, startPoint y: 116, endPoint x: 191, endPoint y: 93, distance: 29.3
click at [191, 93] on div at bounding box center [193, 87] width 5 height 18
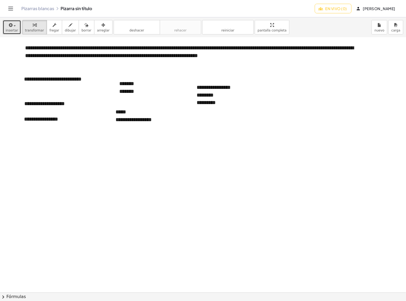
click at [14, 24] on div "button" at bounding box center [12, 25] width 13 height 6
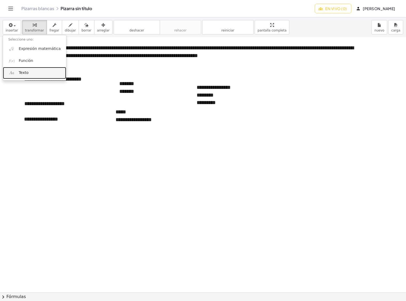
click at [25, 75] on span "Texto" at bounding box center [24, 72] width 10 height 5
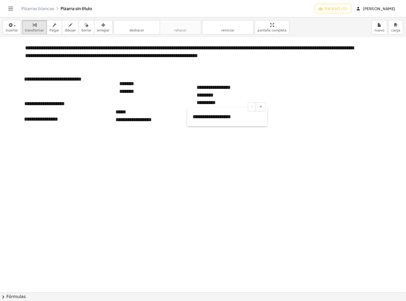
drag, startPoint x: 210, startPoint y: 157, endPoint x: 188, endPoint y: 125, distance: 38.8
click at [188, 125] on div at bounding box center [189, 116] width 5 height 18
drag, startPoint x: 190, startPoint y: 117, endPoint x: 195, endPoint y: 116, distance: 5.2
click at [195, 116] on div at bounding box center [194, 115] width 5 height 18
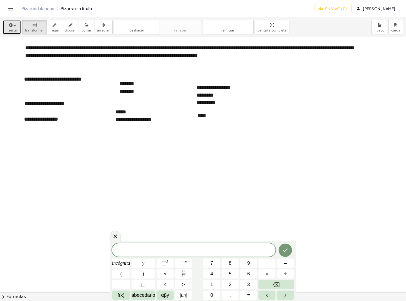
click at [15, 27] on div "button" at bounding box center [12, 25] width 13 height 6
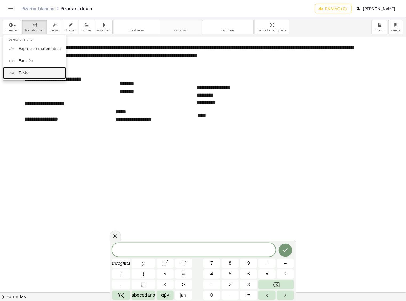
drag, startPoint x: 26, startPoint y: 74, endPoint x: 29, endPoint y: 78, distance: 4.8
click at [26, 74] on font "Texto" at bounding box center [24, 72] width 10 height 4
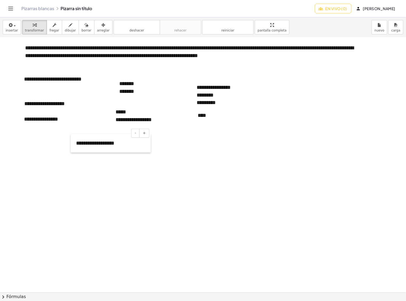
drag, startPoint x: 210, startPoint y: 161, endPoint x: 71, endPoint y: 144, distance: 139.5
click at [71, 143] on div at bounding box center [73, 143] width 5 height 18
drag, startPoint x: 96, startPoint y: 25, endPoint x: 158, endPoint y: 153, distance: 142.0
click at [101, 25] on icon "button" at bounding box center [103, 25] width 4 height 6
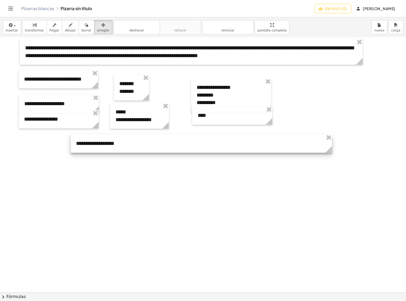
drag, startPoint x: 195, startPoint y: 151, endPoint x: 330, endPoint y: 153, distance: 134.4
click at [330, 153] on g at bounding box center [329, 150] width 9 height 9
click at [31, 29] on font "transformar" at bounding box center [34, 31] width 19 height 4
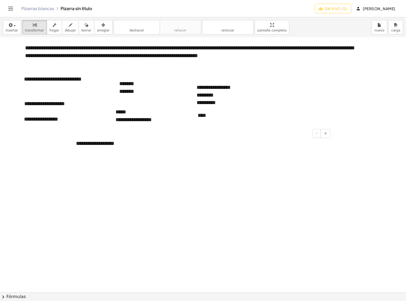
click at [116, 145] on div "**********" at bounding box center [201, 143] width 261 height 18
click at [17, 27] on button "insertar" at bounding box center [12, 27] width 18 height 14
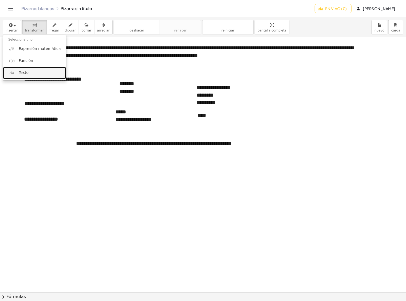
click at [22, 73] on font "Texto" at bounding box center [24, 72] width 10 height 4
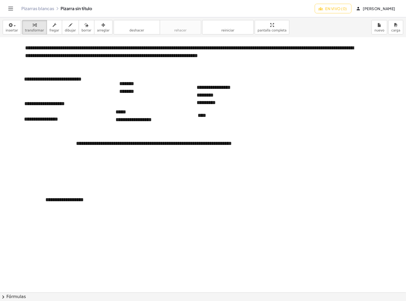
click at [97, 27] on div "button" at bounding box center [103, 25] width 13 height 6
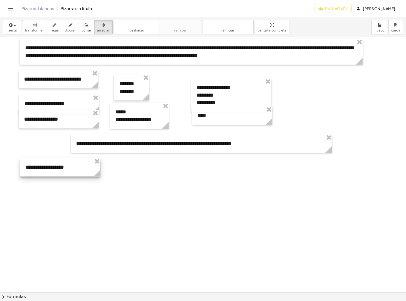
drag, startPoint x: 93, startPoint y: 200, endPoint x: 87, endPoint y: 173, distance: 27.7
click at [73, 168] on div at bounding box center [60, 167] width 80 height 18
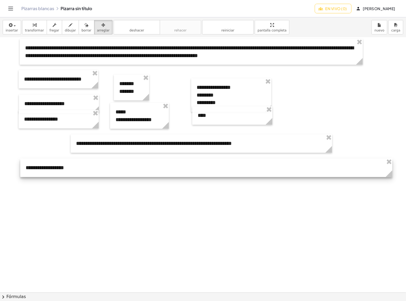
drag, startPoint x: 99, startPoint y: 174, endPoint x: 391, endPoint y: 163, distance: 292.2
click at [391, 163] on div "**********" at bounding box center [206, 167] width 372 height 18
click at [33, 26] on icon "button" at bounding box center [35, 25] width 4 height 6
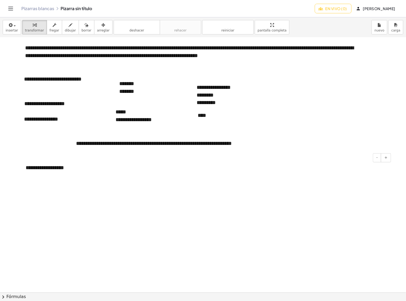
click at [69, 170] on div "**********" at bounding box center [206, 167] width 372 height 18
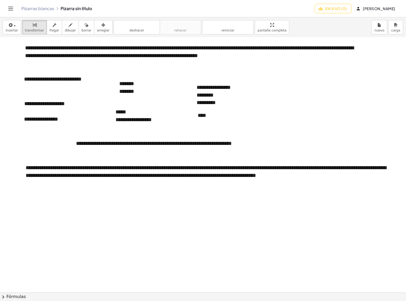
drag, startPoint x: 33, startPoint y: 169, endPoint x: 43, endPoint y: 170, distance: 10.2
click at [33, 169] on font "**********" at bounding box center [206, 171] width 360 height 13
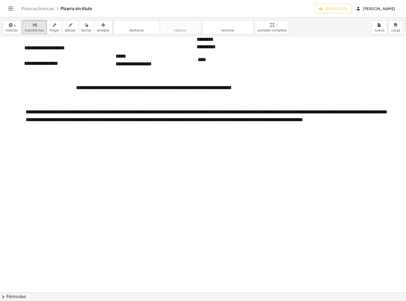
scroll to position [2274, 0]
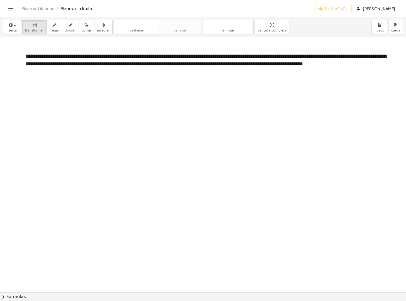
click at [351, 11] on button "En vivo (0)" at bounding box center [333, 9] width 37 height 10
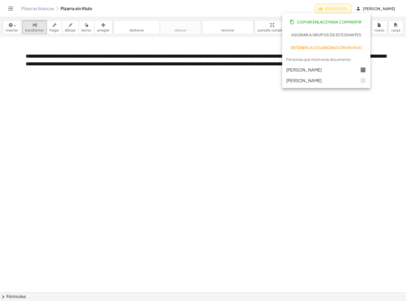
click at [347, 8] on font "En vivo (0)" at bounding box center [336, 8] width 22 height 5
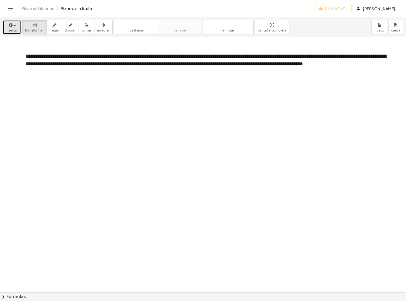
click at [15, 27] on div "button" at bounding box center [12, 25] width 13 height 6
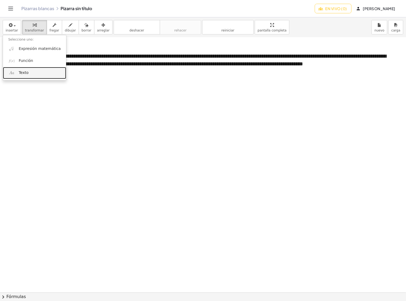
click at [27, 73] on font "Texto" at bounding box center [24, 72] width 10 height 4
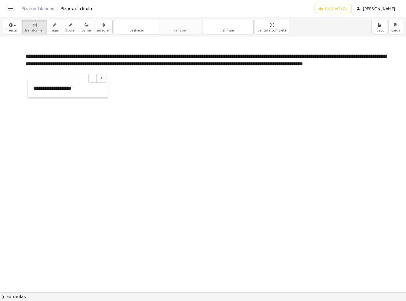
drag, startPoint x: 41, startPoint y: 118, endPoint x: 28, endPoint y: 95, distance: 25.3
click at [28, 95] on div at bounding box center [30, 88] width 5 height 18
click at [101, 25] on icon "button" at bounding box center [103, 25] width 4 height 6
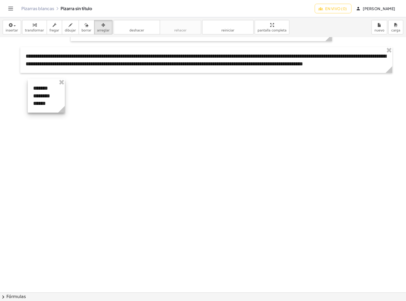
drag, startPoint x: 107, startPoint y: 110, endPoint x: 64, endPoint y: 109, distance: 42.9
click at [64, 109] on icon at bounding box center [61, 109] width 7 height 7
click at [34, 29] on font "transformar" at bounding box center [34, 31] width 19 height 4
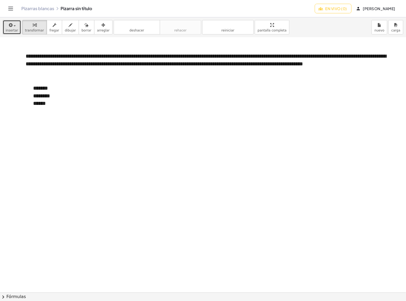
click at [15, 27] on div "button" at bounding box center [12, 25] width 13 height 6
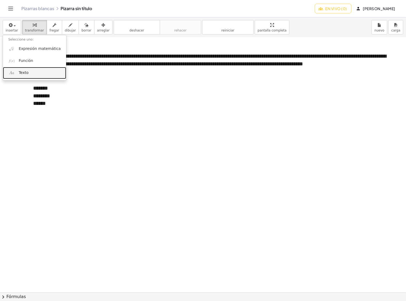
click at [23, 71] on font "Texto" at bounding box center [24, 72] width 10 height 4
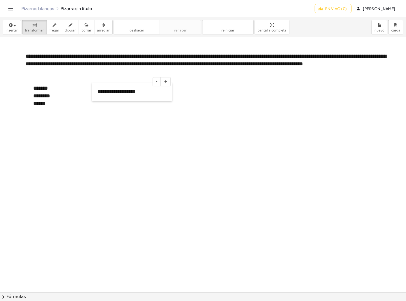
drag, startPoint x: 105, startPoint y: 111, endPoint x: 92, endPoint y: 93, distance: 22.9
click at [92, 93] on div at bounding box center [94, 91] width 5 height 18
click at [15, 26] on span "button" at bounding box center [15, 25] width 2 height 1
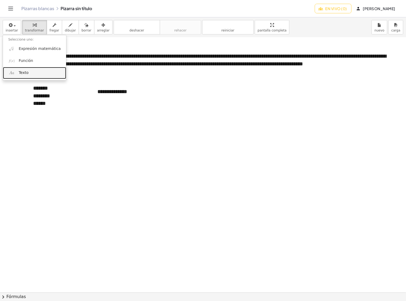
click at [24, 73] on font "Texto" at bounding box center [24, 72] width 10 height 4
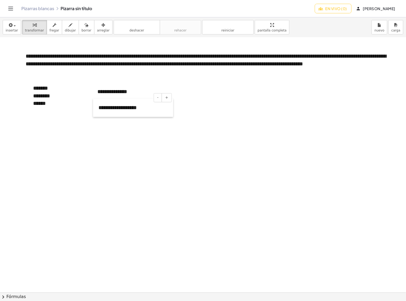
drag, startPoint x: 212, startPoint y: 116, endPoint x: 93, endPoint y: 114, distance: 119.2
click at [93, 114] on div at bounding box center [95, 107] width 5 height 18
click at [11, 25] on icon "button" at bounding box center [10, 25] width 5 height 6
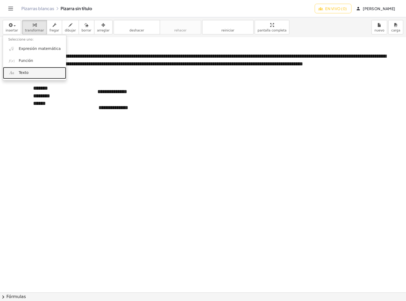
click at [20, 75] on span "Texto" at bounding box center [24, 72] width 10 height 5
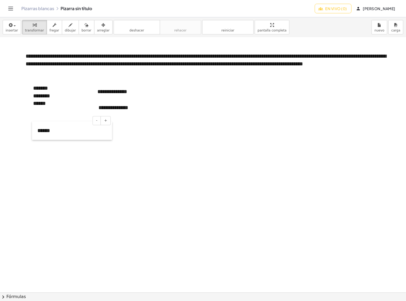
drag, startPoint x: 215, startPoint y: 118, endPoint x: 34, endPoint y: 138, distance: 182.7
click at [34, 138] on div at bounding box center [34, 130] width 5 height 18
click at [13, 23] on div "button" at bounding box center [12, 25] width 13 height 6
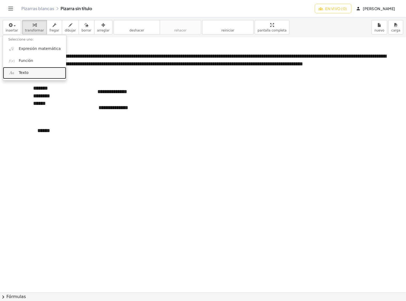
click at [19, 71] on font "Texto" at bounding box center [24, 72] width 10 height 4
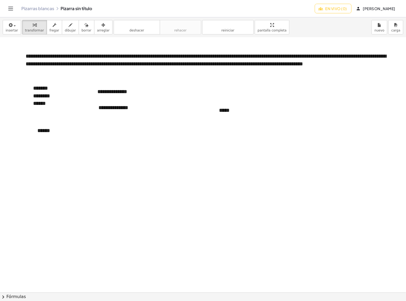
drag, startPoint x: 214, startPoint y: 115, endPoint x: 158, endPoint y: 94, distance: 59.8
click at [158, 94] on div at bounding box center [160, 89] width 5 height 18
click at [13, 28] on button "insertar" at bounding box center [12, 27] width 18 height 14
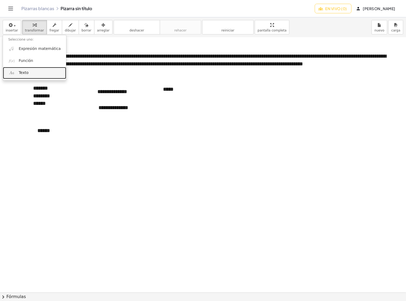
drag, startPoint x: 23, startPoint y: 75, endPoint x: 31, endPoint y: 78, distance: 9.1
click at [23, 74] on font "Texto" at bounding box center [24, 72] width 10 height 4
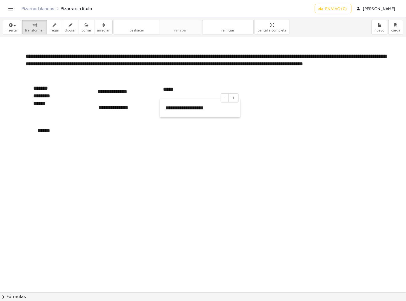
drag, startPoint x: 278, startPoint y: 116, endPoint x: 160, endPoint y: 114, distance: 117.9
click at [160, 114] on div at bounding box center [162, 108] width 5 height 18
click at [13, 27] on span "button" at bounding box center [13, 26] width 1 height 4
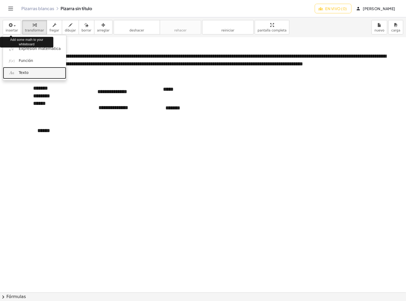
click at [23, 72] on font "Texto" at bounding box center [24, 72] width 10 height 4
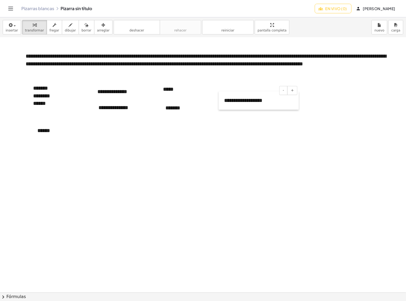
drag, startPoint x: 280, startPoint y: 115, endPoint x: 218, endPoint y: 106, distance: 62.9
click at [219, 106] on div at bounding box center [221, 100] width 5 height 18
drag, startPoint x: 220, startPoint y: 109, endPoint x: 218, endPoint y: 123, distance: 14.8
click at [218, 123] on div at bounding box center [218, 119] width 5 height 26
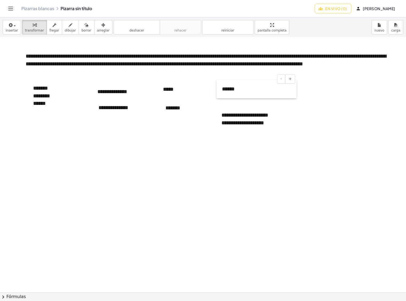
drag, startPoint x: 36, startPoint y: 132, endPoint x: 221, endPoint y: 91, distance: 189.1
click at [221, 91] on div at bounding box center [219, 89] width 5 height 18
drag, startPoint x: 219, startPoint y: 127, endPoint x: 219, endPoint y: 114, distance: 13.4
click at [219, 114] on div at bounding box center [217, 106] width 5 height 26
click at [15, 27] on div "button" at bounding box center [12, 25] width 13 height 6
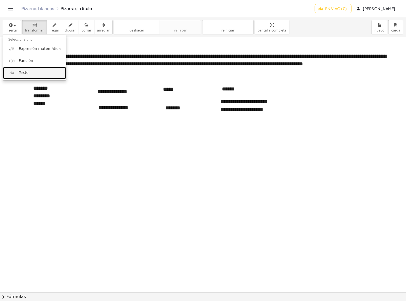
click at [25, 73] on font "Texto" at bounding box center [24, 72] width 10 height 4
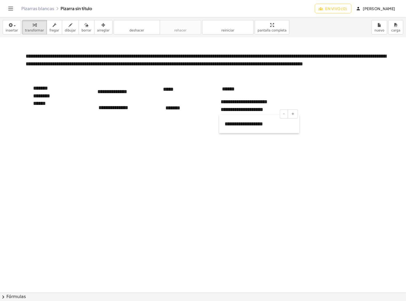
drag, startPoint x: 131, startPoint y: 157, endPoint x: 219, endPoint y: 121, distance: 95.3
click at [219, 121] on div at bounding box center [221, 124] width 5 height 18
click at [15, 30] on button "insertar" at bounding box center [12, 27] width 18 height 14
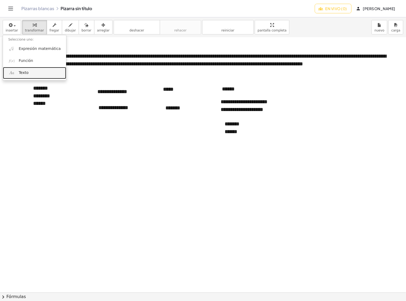
click at [26, 71] on font "Texto" at bounding box center [24, 72] width 10 height 4
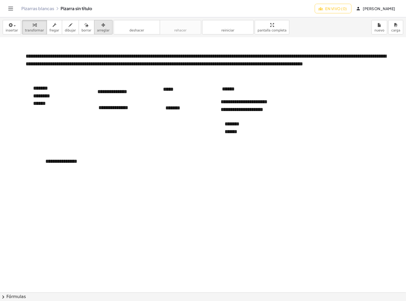
click at [94, 28] on button "arreglar" at bounding box center [103, 27] width 18 height 14
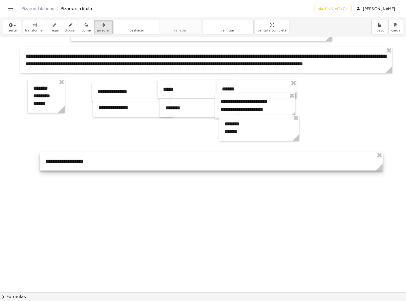
drag, startPoint x: 120, startPoint y: 169, endPoint x: 383, endPoint y: 179, distance: 262.8
click at [133, 152] on div at bounding box center [211, 161] width 343 height 18
click at [116, 160] on div at bounding box center [211, 161] width 343 height 18
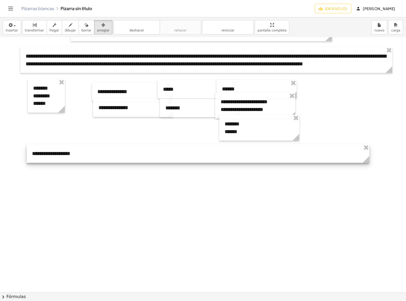
drag, startPoint x: 208, startPoint y: 158, endPoint x: 203, endPoint y: 157, distance: 5.6
click at [203, 157] on div at bounding box center [198, 153] width 343 height 18
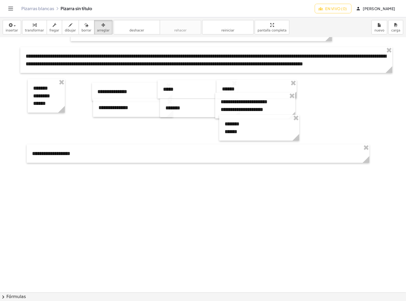
drag, startPoint x: 32, startPoint y: 26, endPoint x: 62, endPoint y: 151, distance: 128.8
click at [33, 26] on icon "button" at bounding box center [35, 25] width 4 height 6
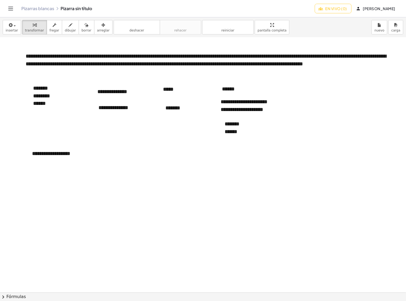
click at [78, 153] on div "**********" at bounding box center [198, 153] width 343 height 18
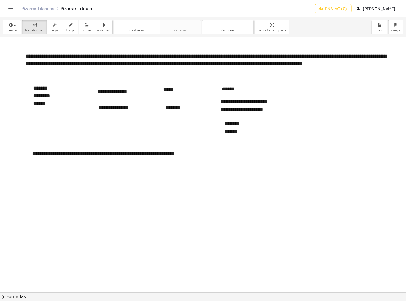
click at [101, 25] on icon "button" at bounding box center [103, 25] width 4 height 6
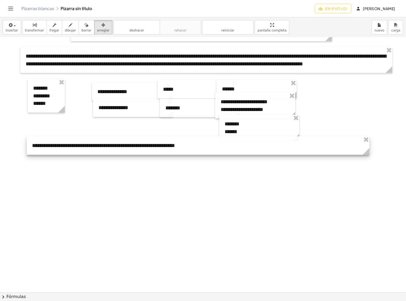
drag, startPoint x: 148, startPoint y: 152, endPoint x: 149, endPoint y: 146, distance: 5.9
click at [149, 146] on div at bounding box center [198, 145] width 343 height 18
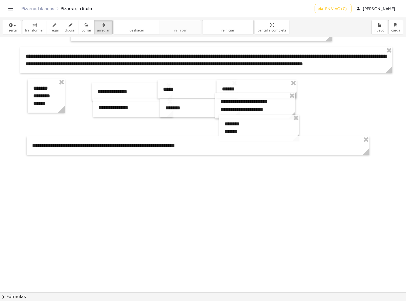
click at [34, 27] on div "button" at bounding box center [34, 25] width 19 height 6
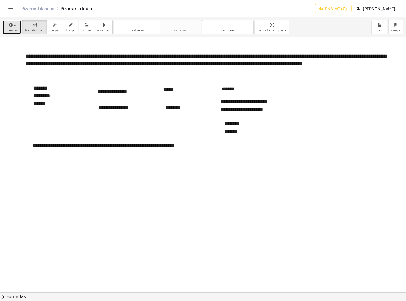
click at [15, 28] on button "insertar" at bounding box center [12, 27] width 18 height 14
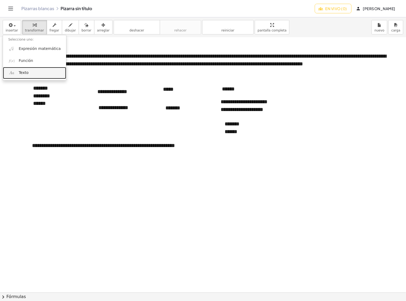
click at [25, 74] on font "Texto" at bounding box center [24, 72] width 10 height 4
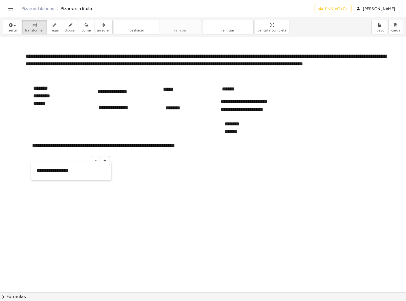
drag, startPoint x: 42, startPoint y: 207, endPoint x: 33, endPoint y: 178, distance: 30.4
click at [33, 178] on div at bounding box center [33, 170] width 5 height 18
drag, startPoint x: 95, startPoint y: 26, endPoint x: 131, endPoint y: 205, distance: 182.5
click at [101, 25] on icon "button" at bounding box center [103, 25] width 4 height 6
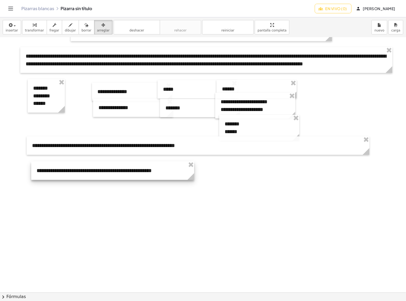
drag, startPoint x: 107, startPoint y: 191, endPoint x: 190, endPoint y: 173, distance: 85.1
click at [190, 173] on icon at bounding box center [190, 176] width 9 height 9
drag, startPoint x: 20, startPoint y: 23, endPoint x: 27, endPoint y: 27, distance: 8.0
click at [22, 23] on button "transformar" at bounding box center [34, 27] width 25 height 14
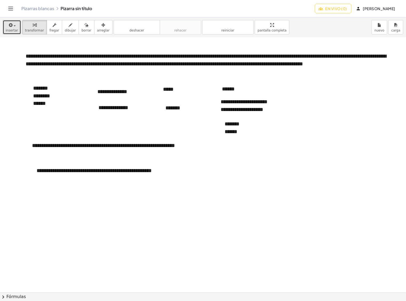
drag, startPoint x: 15, startPoint y: 27, endPoint x: 15, endPoint y: 34, distance: 6.4
click at [15, 27] on div "button" at bounding box center [12, 25] width 13 height 6
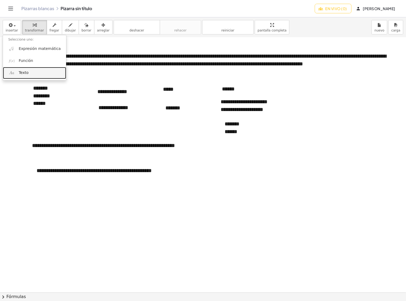
click at [22, 72] on font "Texto" at bounding box center [24, 72] width 10 height 4
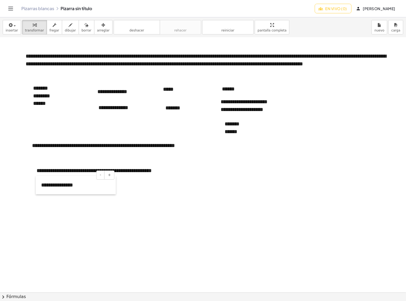
drag, startPoint x: 235, startPoint y: 207, endPoint x: 36, endPoint y: 193, distance: 199.4
click at [36, 193] on div at bounding box center [38, 185] width 5 height 18
click at [101, 27] on icon "button" at bounding box center [103, 25] width 4 height 6
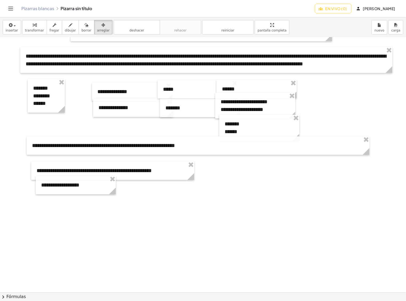
drag, startPoint x: 27, startPoint y: 26, endPoint x: 79, endPoint y: 163, distance: 147.2
click at [27, 26] on div "button" at bounding box center [34, 25] width 19 height 6
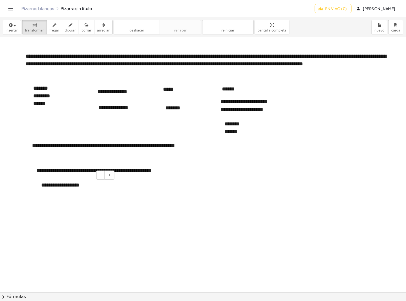
click at [87, 186] on div "**********" at bounding box center [76, 185] width 80 height 18
click at [97, 30] on font "arreglar" at bounding box center [103, 31] width 13 height 4
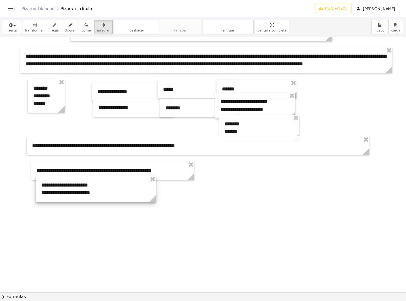
drag, startPoint x: 111, startPoint y: 199, endPoint x: 151, endPoint y: 200, distance: 40.3
click at [151, 200] on g at bounding box center [153, 199] width 9 height 9
click at [33, 26] on icon "button" at bounding box center [35, 25] width 4 height 6
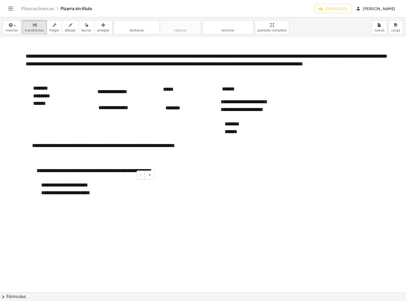
click at [110, 192] on div "**********" at bounding box center [96, 193] width 110 height 8
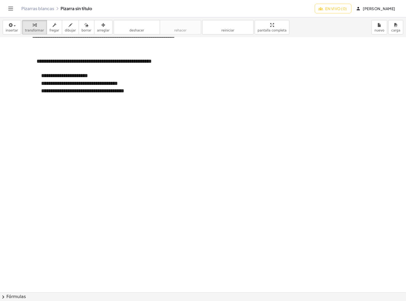
scroll to position [2399, 0]
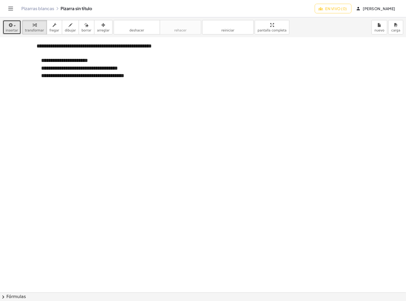
click at [14, 26] on span "button" at bounding box center [15, 25] width 2 height 1
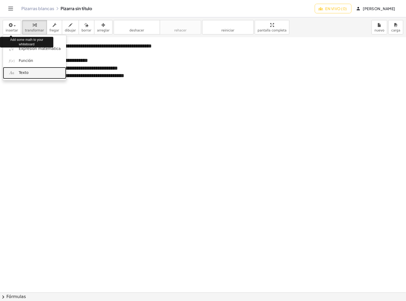
click at [25, 74] on font "Texto" at bounding box center [24, 72] width 10 height 4
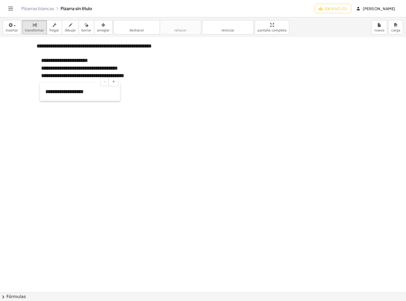
drag, startPoint x: 238, startPoint y: 80, endPoint x: 43, endPoint y: 99, distance: 195.6
click at [43, 99] on div at bounding box center [42, 91] width 5 height 18
click at [94, 21] on button "arreglar" at bounding box center [103, 27] width 18 height 14
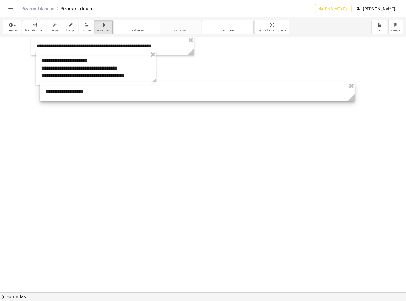
drag, startPoint x: 121, startPoint y: 100, endPoint x: 355, endPoint y: 102, distance: 234.6
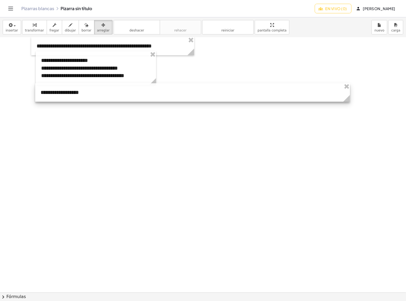
drag, startPoint x: 59, startPoint y: 99, endPoint x: 54, endPoint y: 100, distance: 4.9
click at [54, 100] on div at bounding box center [192, 92] width 315 height 18
click at [33, 26] on icon "button" at bounding box center [35, 25] width 4 height 6
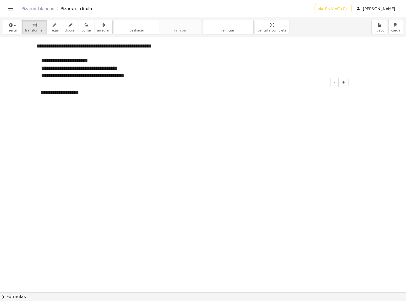
drag, startPoint x: 79, startPoint y: 93, endPoint x: 80, endPoint y: 81, distance: 12.0
click at [80, 93] on div "**********" at bounding box center [192, 92] width 315 height 18
click at [14, 33] on button "insertar" at bounding box center [12, 27] width 18 height 14
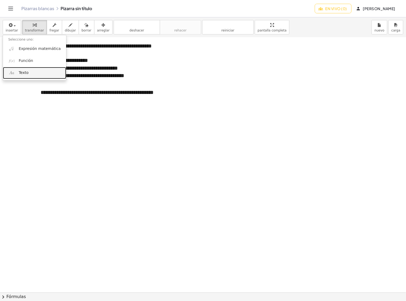
click at [26, 72] on font "Texto" at bounding box center [24, 72] width 10 height 4
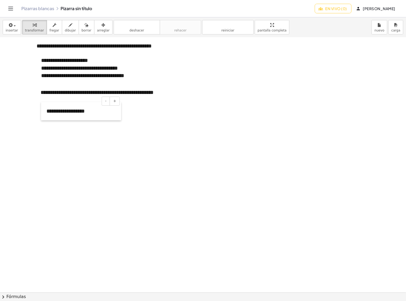
drag, startPoint x: 41, startPoint y: 154, endPoint x: 42, endPoint y: 116, distance: 37.6
click at [42, 116] on div at bounding box center [43, 111] width 5 height 18
click at [101, 22] on icon "button" at bounding box center [103, 25] width 4 height 6
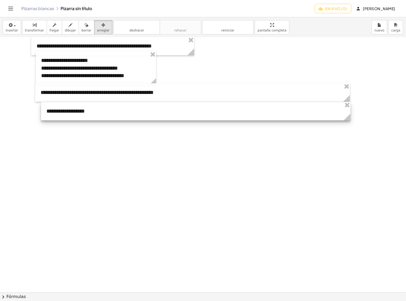
drag, startPoint x: 120, startPoint y: 121, endPoint x: 350, endPoint y: 117, distance: 229.3
click at [350, 117] on g at bounding box center [347, 117] width 9 height 9
click at [314, 116] on div at bounding box center [195, 111] width 309 height 18
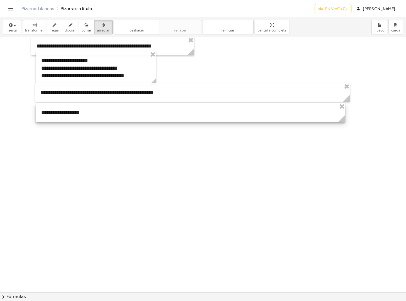
drag, startPoint x: 311, startPoint y: 112, endPoint x: 326, endPoint y: 113, distance: 14.7
click at [326, 113] on div at bounding box center [190, 112] width 309 height 18
drag, startPoint x: 343, startPoint y: 121, endPoint x: 349, endPoint y: 121, distance: 5.6
click at [349, 121] on icon at bounding box center [347, 118] width 7 height 7
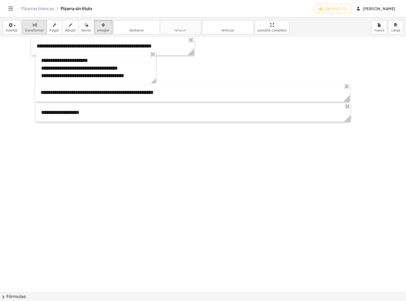
drag, startPoint x: 33, startPoint y: 27, endPoint x: 84, endPoint y: 114, distance: 101.2
click at [33, 27] on icon "button" at bounding box center [35, 25] width 4 height 6
click at [83, 114] on div "**********" at bounding box center [193, 112] width 315 height 18
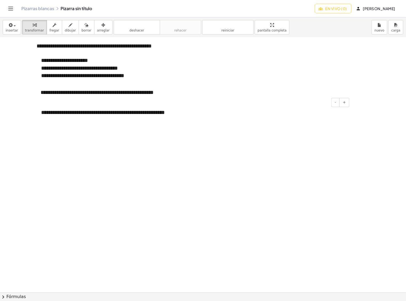
click at [190, 113] on div "**********" at bounding box center [193, 112] width 315 height 18
click at [14, 25] on span "button" at bounding box center [15, 25] width 2 height 1
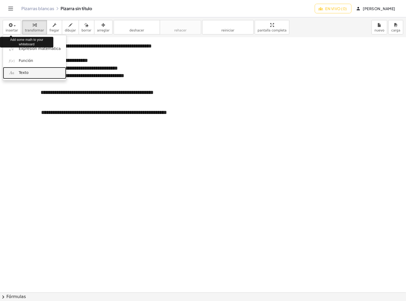
click at [17, 74] on link "Texto" at bounding box center [34, 73] width 63 height 12
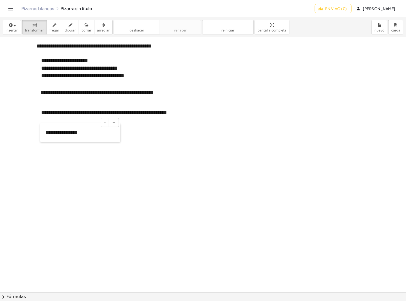
drag, startPoint x: 40, startPoint y: 169, endPoint x: 40, endPoint y: 140, distance: 29.1
click at [40, 140] on div at bounding box center [42, 132] width 5 height 18
click at [101, 25] on icon "button" at bounding box center [103, 25] width 4 height 6
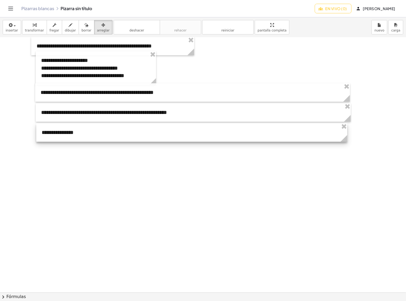
drag, startPoint x: 46, startPoint y: 135, endPoint x: 42, endPoint y: 135, distance: 4.0
click at [42, 135] on div at bounding box center [191, 132] width 311 height 18
drag, startPoint x: 344, startPoint y: 138, endPoint x: 347, endPoint y: 138, distance: 2.9
click at [347, 138] on icon at bounding box center [346, 138] width 7 height 7
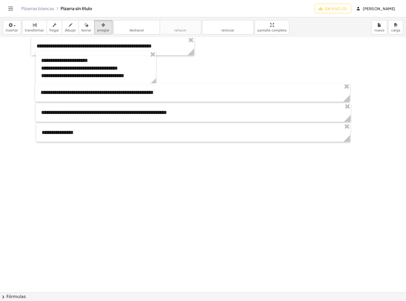
click at [25, 26] on div "button" at bounding box center [34, 25] width 19 height 6
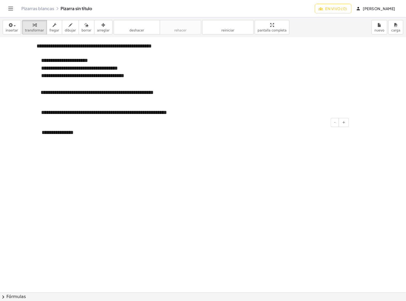
click at [75, 135] on div "**********" at bounding box center [193, 132] width 314 height 18
click at [82, 133] on div "*" at bounding box center [193, 132] width 314 height 18
drag, startPoint x: 63, startPoint y: 67, endPoint x: 73, endPoint y: 67, distance: 9.6
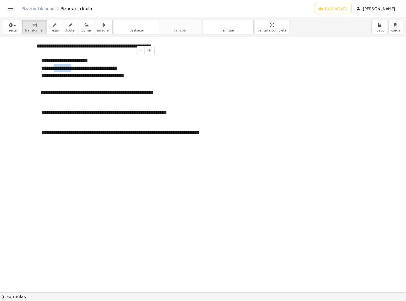
click at [73, 67] on font "**********" at bounding box center [79, 67] width 77 height 5
click at [72, 140] on div "**********" at bounding box center [193, 132] width 314 height 18
click at [347, 9] on font "En vivo (0)" at bounding box center [336, 8] width 22 height 5
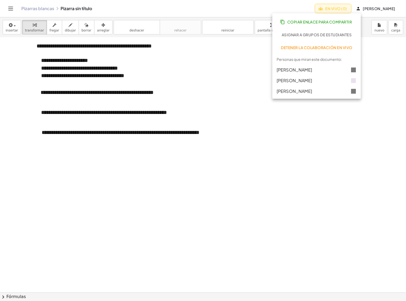
click at [347, 9] on font "En vivo (0)" at bounding box center [336, 8] width 22 height 5
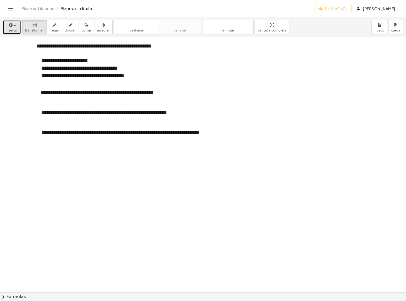
click at [14, 27] on div "button" at bounding box center [12, 25] width 13 height 6
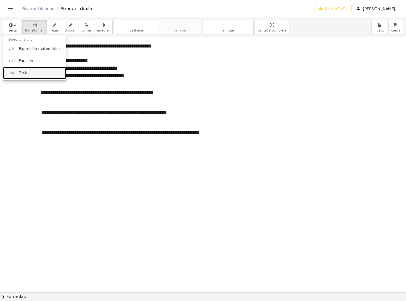
click at [22, 70] on link "Texto" at bounding box center [34, 73] width 63 height 12
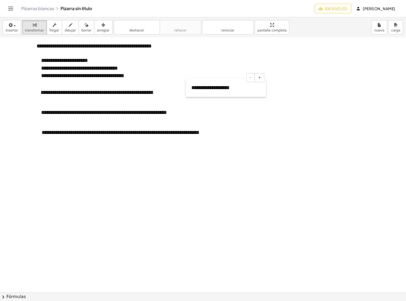
drag, startPoint x: 44, startPoint y: 196, endPoint x: 190, endPoint y: 97, distance: 176.4
click at [98, 30] on font "arreglar" at bounding box center [103, 31] width 13 height 4
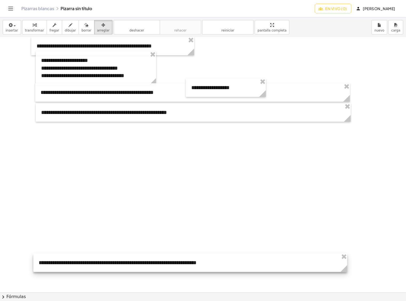
drag, startPoint x: 242, startPoint y: 202, endPoint x: 239, endPoint y: 267, distance: 65.4
click at [239, 267] on div at bounding box center [190, 262] width 314 height 18
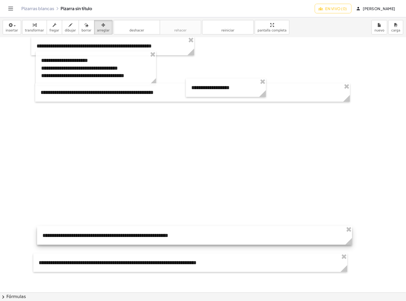
drag, startPoint x: 227, startPoint y: 134, endPoint x: 231, endPoint y: 235, distance: 101.4
click at [231, 235] on div at bounding box center [194, 235] width 315 height 18
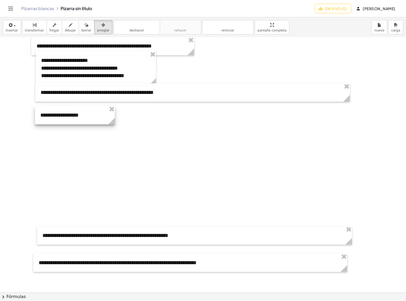
drag, startPoint x: 219, startPoint y: 81, endPoint x: 68, endPoint y: 108, distance: 153.4
click at [68, 108] on div at bounding box center [75, 115] width 80 height 18
click at [28, 25] on div "button" at bounding box center [34, 25] width 19 height 6
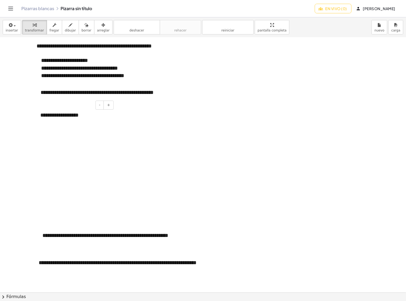
click at [79, 115] on div "**********" at bounding box center [75, 115] width 80 height 18
click at [49, 114] on font "**********" at bounding box center [61, 114] width 43 height 5
click at [14, 25] on div "button" at bounding box center [12, 25] width 13 height 6
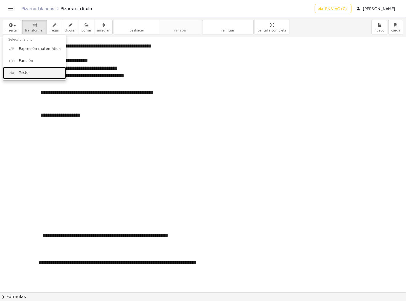
click at [23, 71] on font "Texto" at bounding box center [24, 72] width 10 height 4
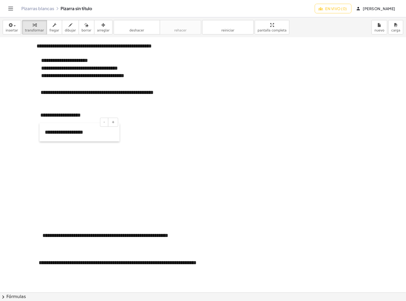
drag, startPoint x: 155, startPoint y: 151, endPoint x: 39, endPoint y: 135, distance: 117.2
click at [39, 135] on div at bounding box center [41, 132] width 5 height 18
click at [94, 24] on button "arreglar" at bounding box center [103, 27] width 18 height 14
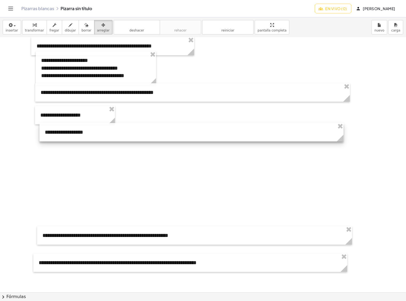
drag, startPoint x: 118, startPoint y: 139, endPoint x: 283, endPoint y: 120, distance: 165.8
click at [342, 141] on icon at bounding box center [340, 138] width 7 height 7
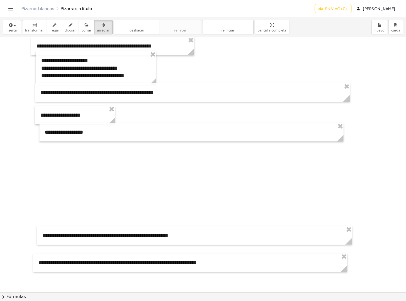
click at [33, 26] on icon "button" at bounding box center [35, 25] width 4 height 6
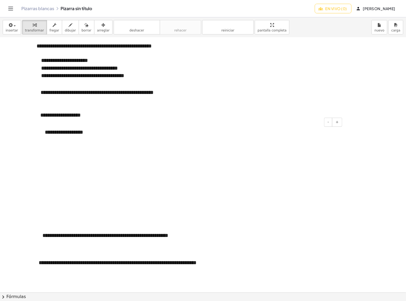
click at [83, 134] on div "**********" at bounding box center [191, 132] width 304 height 18
drag, startPoint x: 92, startPoint y: 26, endPoint x: 110, endPoint y: 210, distance: 185.3
click at [97, 26] on div "button" at bounding box center [103, 25] width 13 height 6
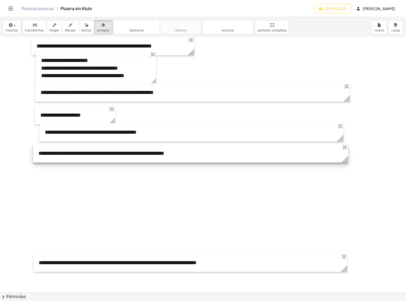
drag, startPoint x: 116, startPoint y: 234, endPoint x: 111, endPoint y: 152, distance: 82.2
click at [111, 152] on div at bounding box center [190, 153] width 315 height 18
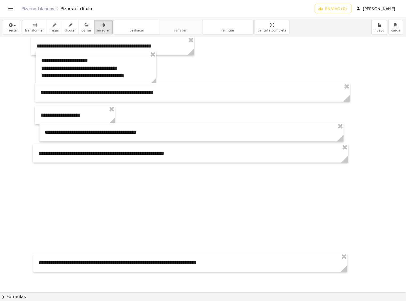
click at [33, 23] on icon "button" at bounding box center [35, 25] width 4 height 6
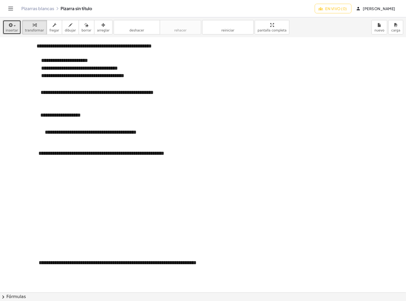
click at [15, 30] on font "insertar" at bounding box center [12, 31] width 13 height 4
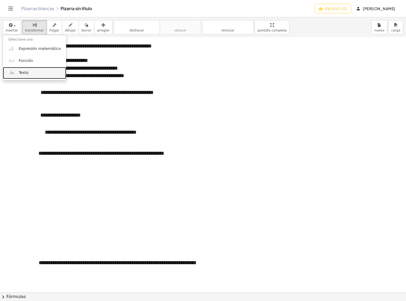
click at [25, 76] on link "Texto" at bounding box center [34, 73] width 63 height 12
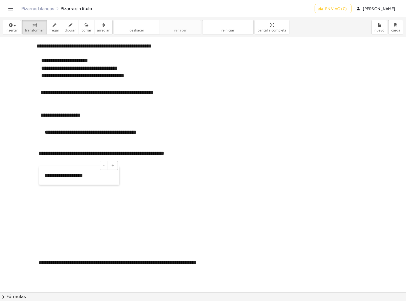
drag, startPoint x: 43, startPoint y: 208, endPoint x: 43, endPoint y: 184, distance: 24.3
click at [43, 184] on div at bounding box center [41, 175] width 5 height 18
drag, startPoint x: 96, startPoint y: 29, endPoint x: 122, endPoint y: 189, distance: 162.3
click at [97, 29] on font "arreglar" at bounding box center [103, 31] width 13 height 4
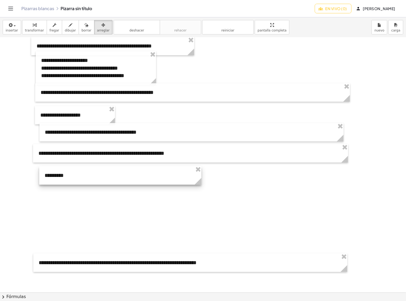
drag, startPoint x: 117, startPoint y: 182, endPoint x: 199, endPoint y: 187, distance: 82.3
click at [36, 29] on font "transformar" at bounding box center [34, 31] width 19 height 4
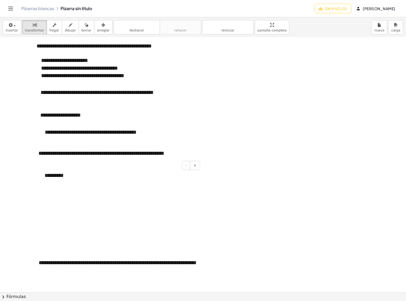
drag, startPoint x: 81, startPoint y: 173, endPoint x: 85, endPoint y: 178, distance: 6.2
click at [81, 173] on div "*********" at bounding box center [120, 175] width 162 height 18
click at [14, 24] on div "button" at bounding box center [12, 25] width 13 height 6
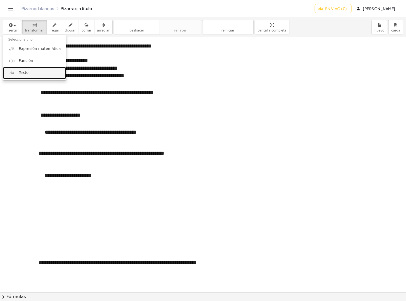
click at [22, 74] on font "Texto" at bounding box center [24, 72] width 10 height 4
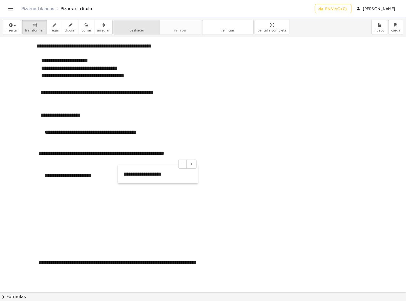
drag, startPoint x: 245, startPoint y: 207, endPoint x: 110, endPoint y: 31, distance: 221.7
click at [122, 182] on div at bounding box center [120, 174] width 5 height 18
click at [101, 26] on icon "button" at bounding box center [103, 25] width 4 height 6
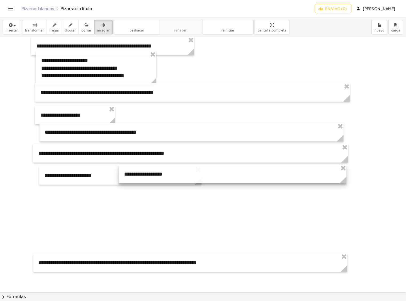
drag, startPoint x: 197, startPoint y: 181, endPoint x: 344, endPoint y: 190, distance: 148.0
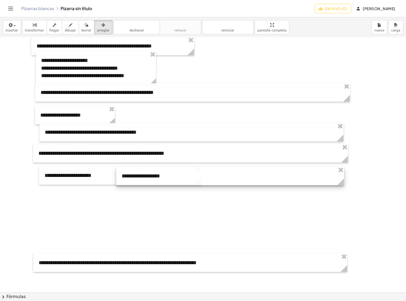
click at [163, 178] on div at bounding box center [230, 176] width 228 height 18
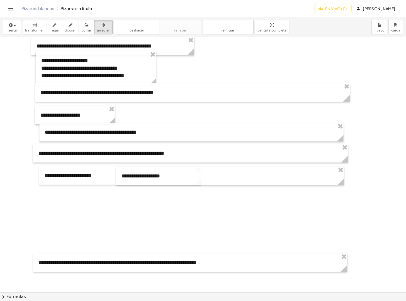
click at [29, 23] on div "button" at bounding box center [34, 25] width 19 height 6
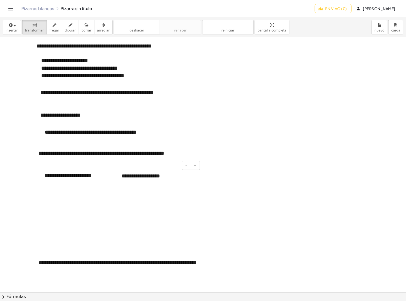
click at [166, 178] on div "**********" at bounding box center [230, 176] width 228 height 18
click at [13, 27] on div "button" at bounding box center [12, 25] width 13 height 6
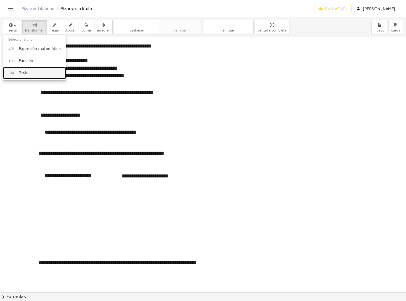
drag, startPoint x: 27, startPoint y: 76, endPoint x: 31, endPoint y: 83, distance: 7.9
click at [27, 76] on link "Texto" at bounding box center [34, 73] width 63 height 12
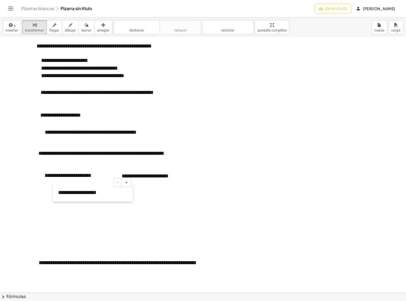
drag, startPoint x: 216, startPoint y: 63, endPoint x: 54, endPoint y: 197, distance: 209.5
click at [54, 197] on div at bounding box center [55, 192] width 5 height 18
click at [101, 28] on icon "button" at bounding box center [103, 25] width 4 height 6
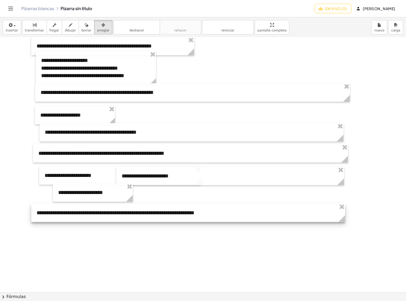
drag, startPoint x: 142, startPoint y: 263, endPoint x: 141, endPoint y: 212, distance: 50.7
click at [141, 212] on div at bounding box center [188, 212] width 314 height 18
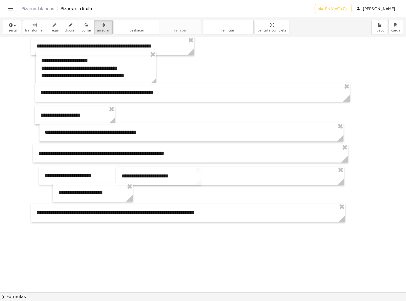
click at [33, 26] on icon "button" at bounding box center [35, 25] width 4 height 6
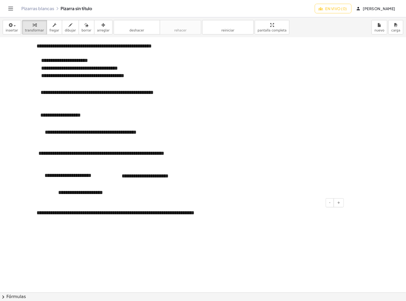
click at [95, 214] on font "**********" at bounding box center [116, 212] width 158 height 5
click at [13, 26] on span "button" at bounding box center [13, 26] width 1 height 4
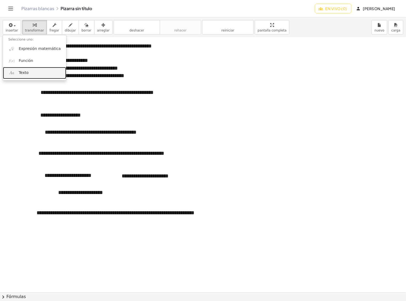
click at [23, 75] on font "Texto" at bounding box center [24, 72] width 10 height 4
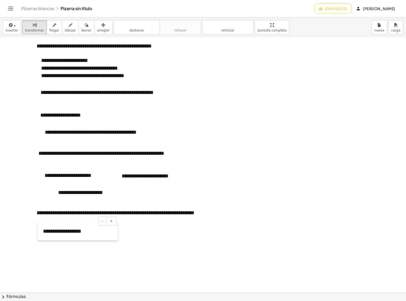
drag, startPoint x: 212, startPoint y: 144, endPoint x: 40, endPoint y: 238, distance: 195.7
click at [40, 238] on div at bounding box center [40, 231] width 5 height 18
click at [13, 27] on span "button" at bounding box center [13, 26] width 1 height 4
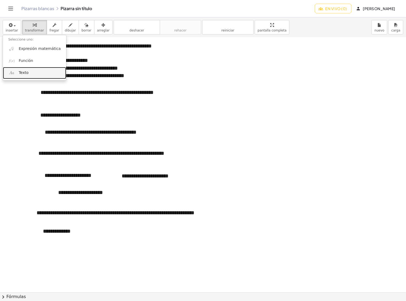
click at [23, 77] on link "Texto" at bounding box center [34, 73] width 63 height 12
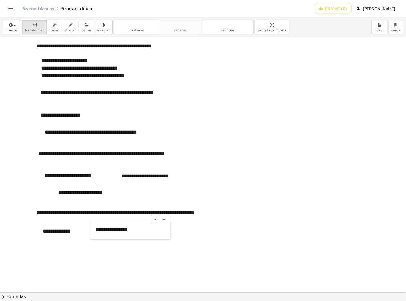
drag, startPoint x: 218, startPoint y: 66, endPoint x: 94, endPoint y: 236, distance: 211.0
click at [94, 236] on div at bounding box center [92, 229] width 5 height 18
click at [101, 27] on icon "button" at bounding box center [103, 25] width 4 height 6
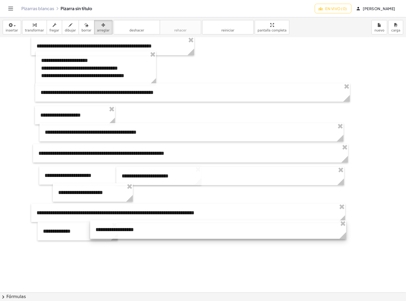
drag, startPoint x: 169, startPoint y: 237, endPoint x: 345, endPoint y: 236, distance: 176.0
click at [345, 236] on icon at bounding box center [342, 235] width 7 height 7
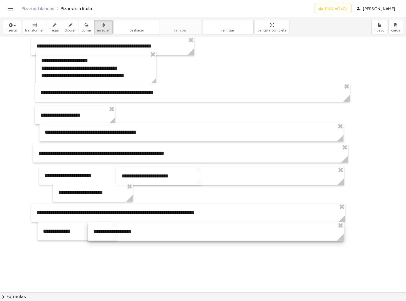
drag, startPoint x: 151, startPoint y: 234, endPoint x: 147, endPoint y: 230, distance: 4.9
click at [147, 230] on div at bounding box center [216, 231] width 256 height 18
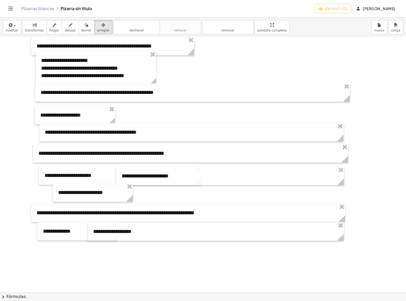
drag, startPoint x: 33, startPoint y: 21, endPoint x: 25, endPoint y: 101, distance: 81.1
click at [33, 21] on button "transformar" at bounding box center [34, 27] width 25 height 14
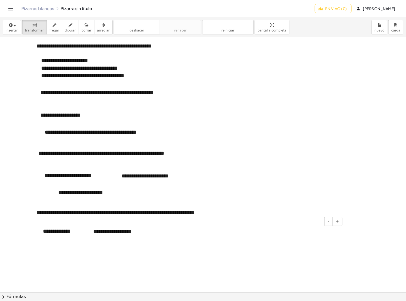
click at [138, 234] on div "**********" at bounding box center [216, 231] width 256 height 18
click at [250, 234] on div "**********" at bounding box center [216, 231] width 256 height 18
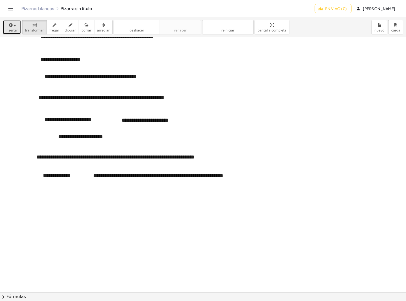
click at [15, 27] on div "button" at bounding box center [12, 25] width 13 height 6
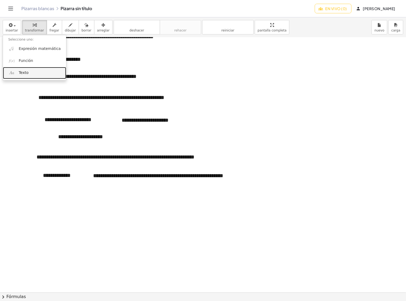
click at [23, 70] on link "Texto" at bounding box center [34, 73] width 63 height 12
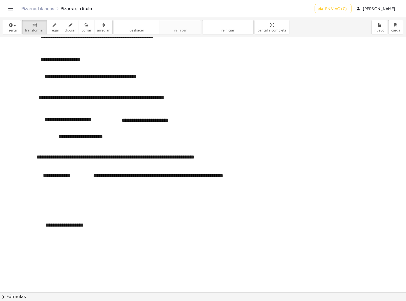
drag, startPoint x: 40, startPoint y: 233, endPoint x: 39, endPoint y: 193, distance: 40.0
drag, startPoint x: 43, startPoint y: 230, endPoint x: 42, endPoint y: 199, distance: 30.9
click at [42, 205] on div at bounding box center [41, 214] width 5 height 18
drag, startPoint x: 95, startPoint y: 23, endPoint x: 117, endPoint y: 205, distance: 182.6
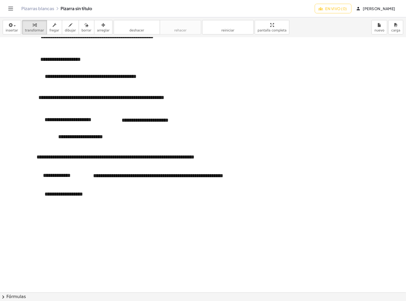
click at [101, 23] on icon "button" at bounding box center [103, 25] width 4 height 6
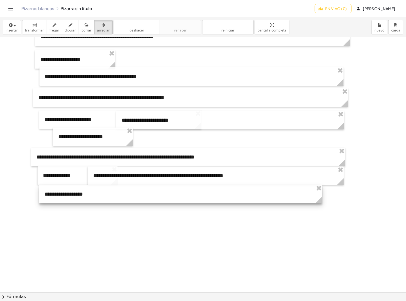
drag, startPoint x: 118, startPoint y: 199, endPoint x: 321, endPoint y: 193, distance: 203.0
click at [321, 193] on div "**********" at bounding box center [180, 194] width 283 height 18
click at [30, 23] on div "button" at bounding box center [34, 25] width 19 height 6
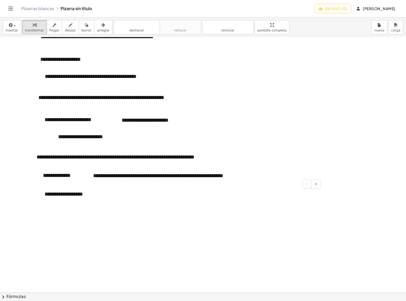
click at [87, 195] on div "**********" at bounding box center [180, 194] width 283 height 18
click at [15, 26] on span "button" at bounding box center [15, 25] width 2 height 1
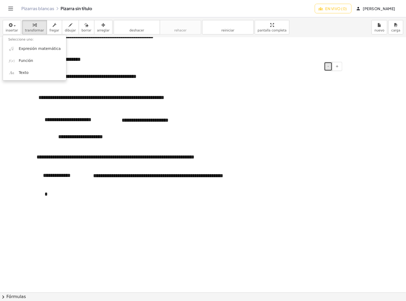
click at [327, 67] on font "-" at bounding box center [327, 66] width 1 height 4
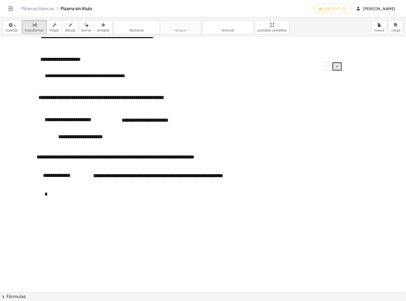
click at [336, 66] on font "+" at bounding box center [336, 66] width 3 height 4
click at [330, 66] on button "-" at bounding box center [328, 66] width 8 height 9
click at [338, 67] on font "+" at bounding box center [336, 66] width 3 height 4
click at [316, 101] on div "**********" at bounding box center [190, 97] width 315 height 18
click at [311, 115] on div "**********" at bounding box center [230, 120] width 228 height 18
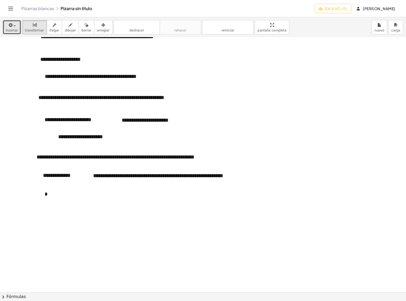
click at [14, 25] on div "button" at bounding box center [12, 25] width 13 height 6
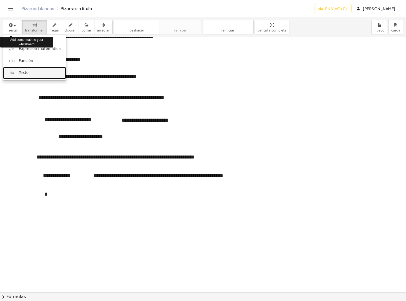
click at [23, 69] on link "Texto" at bounding box center [34, 73] width 63 height 12
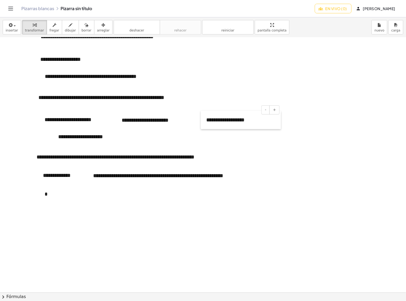
drag, startPoint x: 41, startPoint y: 259, endPoint x: 202, endPoint y: 128, distance: 207.2
click at [202, 128] on div at bounding box center [203, 120] width 5 height 18
click at [99, 25] on div "button" at bounding box center [103, 25] width 13 height 6
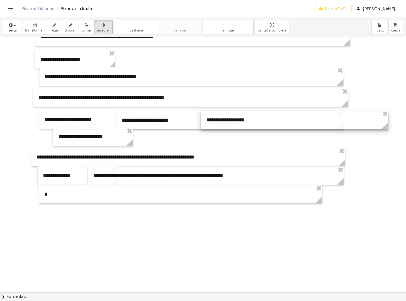
drag, startPoint x: 279, startPoint y: 127, endPoint x: 387, endPoint y: 123, distance: 107.5
click at [387, 123] on g at bounding box center [385, 126] width 9 height 9
click at [37, 30] on font "transformar" at bounding box center [34, 31] width 19 height 4
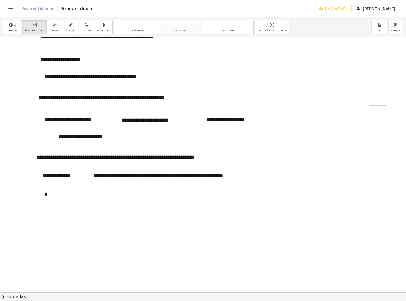
click at [254, 118] on div "**********" at bounding box center [294, 120] width 187 height 18
click at [245, 121] on font "**********" at bounding box center [233, 119] width 55 height 5
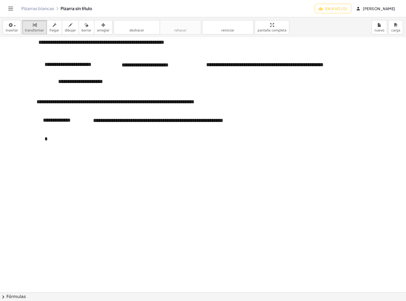
scroll to position [2548, 0]
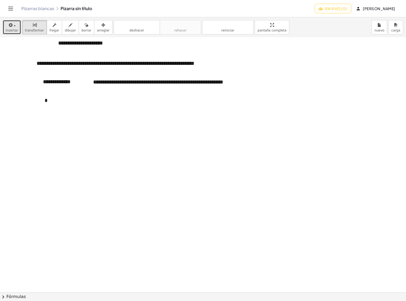
click at [18, 25] on button "insertar" at bounding box center [12, 27] width 18 height 14
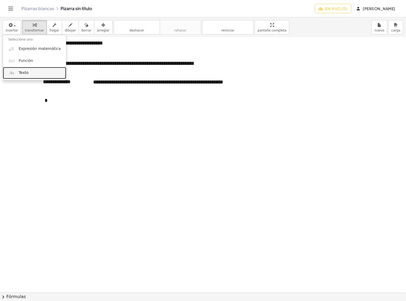
click at [24, 73] on font "Texto" at bounding box center [24, 72] width 10 height 4
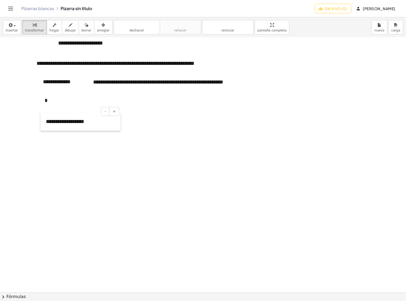
drag, startPoint x: 42, startPoint y: 156, endPoint x: 57, endPoint y: 137, distance: 24.5
click at [43, 129] on div at bounding box center [43, 121] width 5 height 18
drag, startPoint x: 95, startPoint y: 31, endPoint x: 128, endPoint y: 138, distance: 112.5
click at [97, 31] on font "arreglar" at bounding box center [103, 31] width 13 height 4
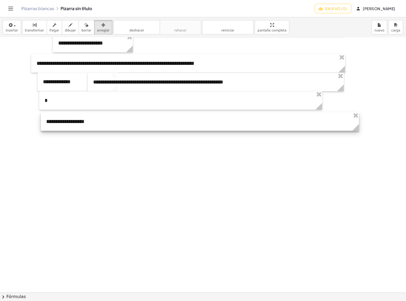
drag, startPoint x: 237, startPoint y: 134, endPoint x: 359, endPoint y: 131, distance: 122.1
click at [359, 131] on g at bounding box center [356, 128] width 9 height 9
click at [27, 25] on div "button" at bounding box center [34, 25] width 19 height 6
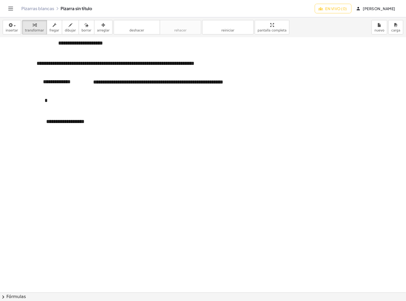
click at [89, 123] on div "**********" at bounding box center [200, 121] width 318 height 18
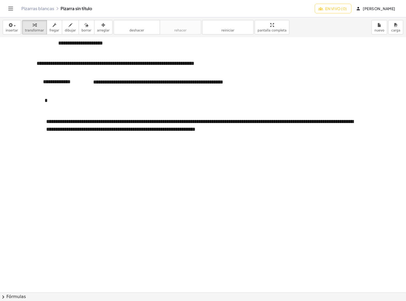
drag, startPoint x: 47, startPoint y: 123, endPoint x: 51, endPoint y: 122, distance: 4.3
click at [47, 123] on font "**********" at bounding box center [199, 125] width 307 height 13
click at [52, 122] on font "**********" at bounding box center [199, 125] width 307 height 13
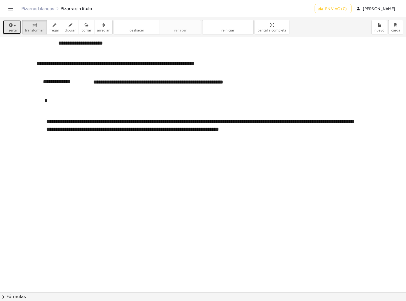
click at [13, 27] on div "button" at bounding box center [12, 25] width 13 height 6
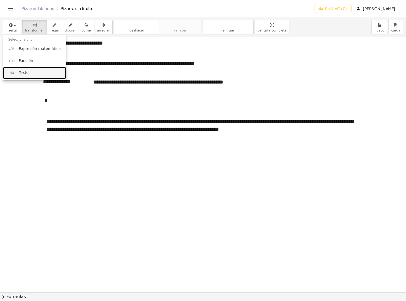
click at [25, 72] on font "Texto" at bounding box center [24, 72] width 10 height 4
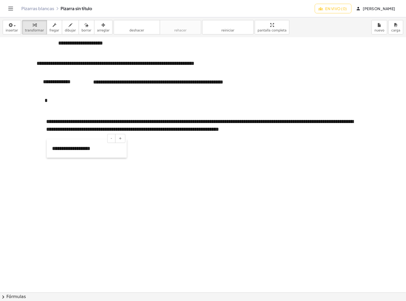
drag, startPoint x: 41, startPoint y: 182, endPoint x: 47, endPoint y: 157, distance: 26.5
click at [47, 157] on div at bounding box center [49, 148] width 5 height 18
click at [101, 26] on icon "button" at bounding box center [103, 25] width 4 height 6
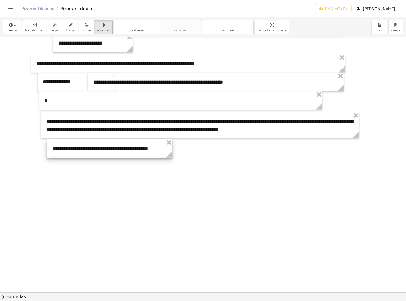
drag, startPoint x: 126, startPoint y: 162, endPoint x: 171, endPoint y: 159, distance: 45.7
click at [171, 159] on g at bounding box center [169, 155] width 9 height 9
click at [33, 23] on icon "button" at bounding box center [35, 25] width 4 height 6
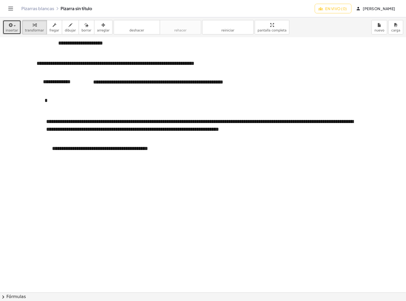
click at [15, 27] on div "button" at bounding box center [12, 25] width 13 height 6
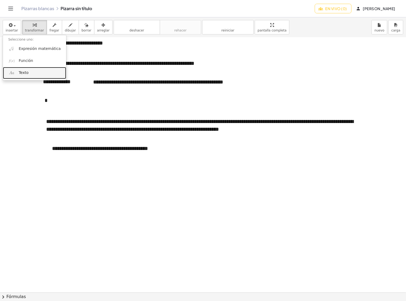
click at [26, 71] on font "Texto" at bounding box center [24, 72] width 10 height 4
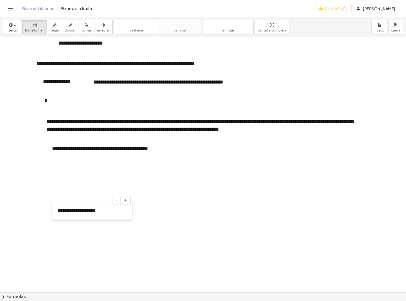
drag, startPoint x: 216, startPoint y: 182, endPoint x: 55, endPoint y: 218, distance: 164.8
click at [55, 218] on div at bounding box center [54, 210] width 5 height 18
click at [101, 25] on icon "button" at bounding box center [103, 25] width 4 height 6
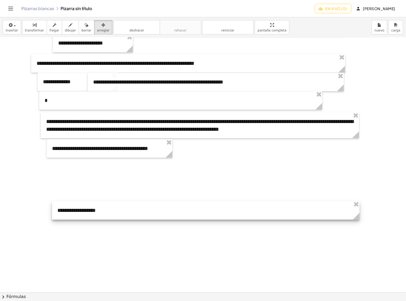
drag, startPoint x: 130, startPoint y: 218, endPoint x: 358, endPoint y: 222, distance: 227.5
click at [33, 27] on icon "button" at bounding box center [35, 25] width 4 height 6
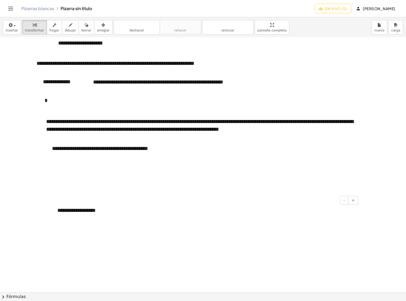
click at [96, 210] on div "**********" at bounding box center [205, 210] width 307 height 18
click at [61, 212] on font "**********" at bounding box center [152, 209] width 190 height 5
click at [101, 27] on icon "button" at bounding box center [103, 25] width 4 height 6
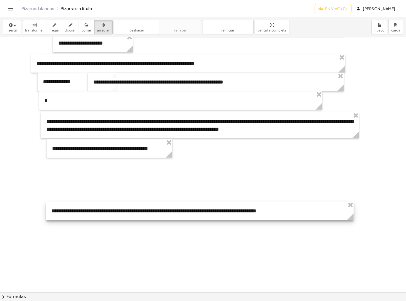
drag, startPoint x: 94, startPoint y: 27, endPoint x: 86, endPoint y: 212, distance: 185.8
click at [86, 212] on div at bounding box center [199, 211] width 307 height 18
click at [28, 24] on div "button" at bounding box center [34, 25] width 19 height 6
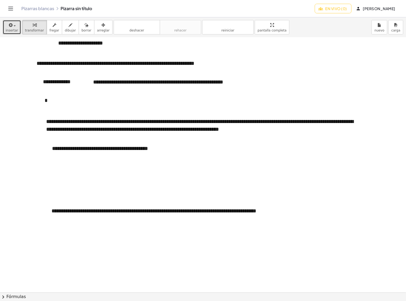
click at [15, 29] on font "insertar" at bounding box center [12, 31] width 13 height 4
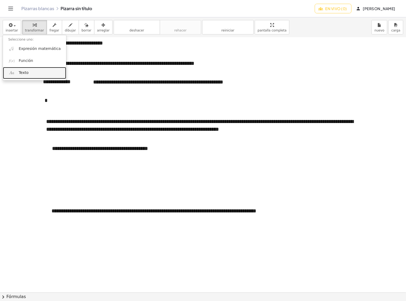
click at [26, 76] on link "Texto" at bounding box center [34, 73] width 63 height 12
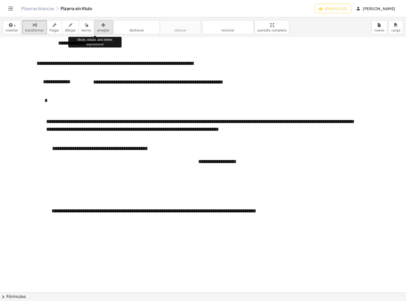
drag, startPoint x: 94, startPoint y: 24, endPoint x: 263, endPoint y: 171, distance: 224.5
click at [101, 24] on icon "button" at bounding box center [103, 25] width 4 height 6
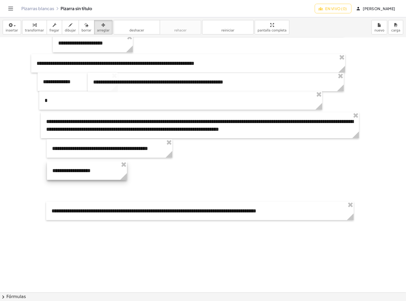
drag, startPoint x: 258, startPoint y: 166, endPoint x: 112, endPoint y: 175, distance: 146.1
click at [112, 175] on div at bounding box center [87, 170] width 80 height 18
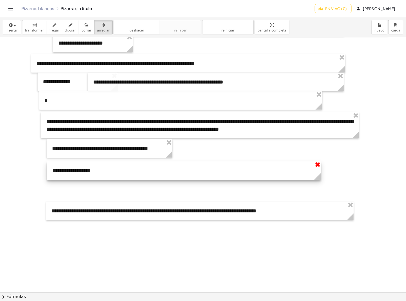
drag, startPoint x: 125, startPoint y: 178, endPoint x: 319, endPoint y: 165, distance: 194.2
click at [319, 165] on div "**********" at bounding box center [184, 170] width 274 height 18
click at [34, 27] on div "button" at bounding box center [34, 25] width 19 height 6
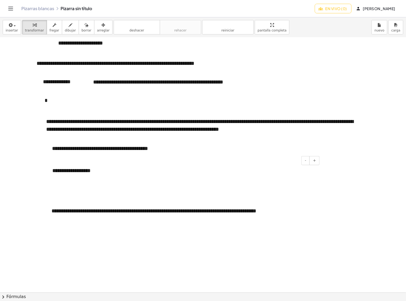
click at [93, 168] on div "**********" at bounding box center [184, 170] width 274 height 18
click at [83, 163] on div "- +" at bounding box center [183, 160] width 274 height 9
click at [59, 162] on div "- +" at bounding box center [183, 160] width 274 height 9
click at [237, 163] on div "- +" at bounding box center [183, 160] width 274 height 9
click at [228, 167] on div at bounding box center [184, 170] width 274 height 18
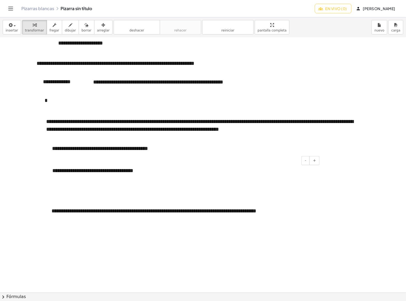
click at [65, 171] on font "**********" at bounding box center [92, 170] width 81 height 5
click at [151, 170] on div "**********" at bounding box center [184, 170] width 274 height 18
click at [14, 26] on span "button" at bounding box center [15, 25] width 2 height 1
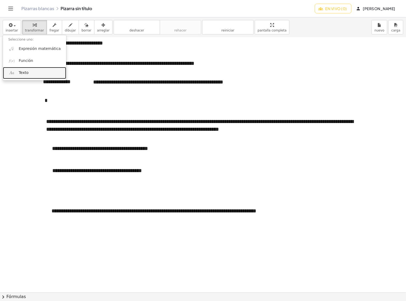
click at [24, 75] on font "Texto" at bounding box center [24, 72] width 10 height 4
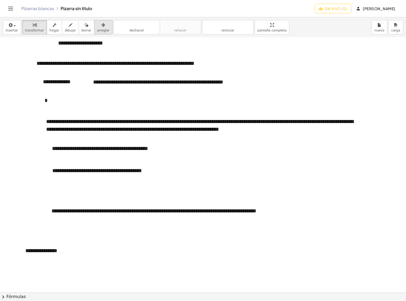
click at [99, 28] on button "arreglar" at bounding box center [103, 27] width 18 height 14
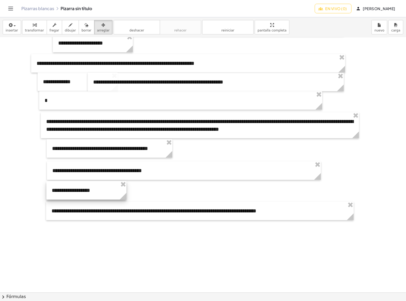
click at [100, 194] on div at bounding box center [86, 190] width 80 height 18
drag, startPoint x: 34, startPoint y: 26, endPoint x: 86, endPoint y: 202, distance: 183.6
click at [34, 26] on div "button" at bounding box center [34, 25] width 19 height 6
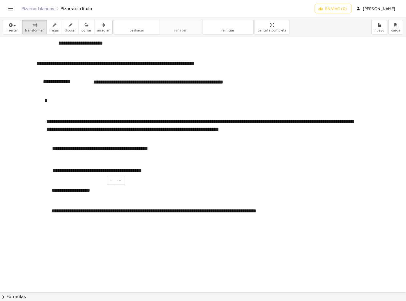
click at [92, 189] on div "**********" at bounding box center [86, 190] width 80 height 18
click at [96, 28] on button "arreglar" at bounding box center [103, 27] width 18 height 14
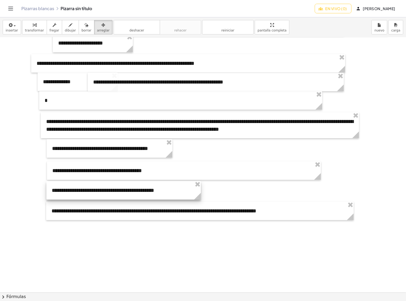
drag, startPoint x: 123, startPoint y: 202, endPoint x: 197, endPoint y: 195, distance: 74.7
click at [197, 195] on circle at bounding box center [198, 197] width 9 height 9
click at [33, 27] on icon "button" at bounding box center [35, 25] width 4 height 6
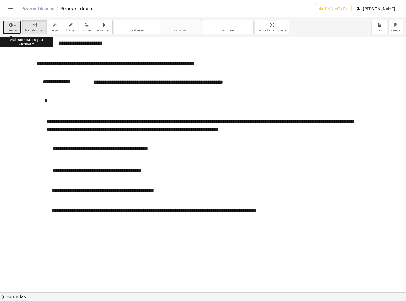
click at [16, 28] on button "insertar" at bounding box center [12, 27] width 18 height 14
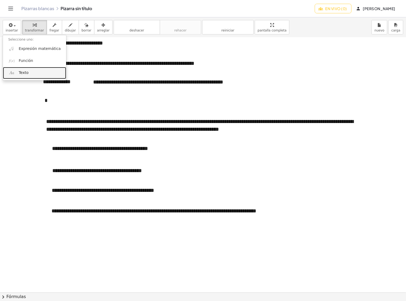
click at [26, 75] on font "Texto" at bounding box center [24, 72] width 10 height 4
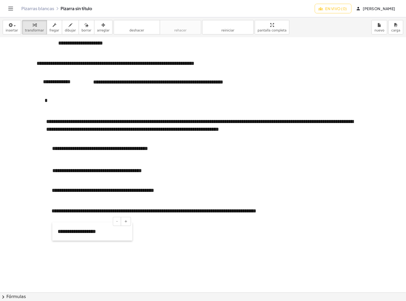
drag, startPoint x: 20, startPoint y: 257, endPoint x: 53, endPoint y: 238, distance: 37.5
click at [53, 238] on div at bounding box center [54, 231] width 5 height 18
click at [97, 30] on font "arreglar" at bounding box center [103, 31] width 13 height 4
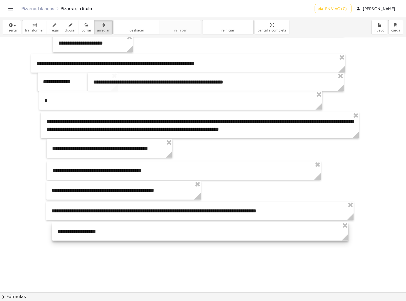
drag, startPoint x: 130, startPoint y: 240, endPoint x: 346, endPoint y: 235, distance: 216.0
click at [346, 235] on g at bounding box center [345, 238] width 9 height 9
click at [36, 31] on font "transformar" at bounding box center [34, 31] width 19 height 4
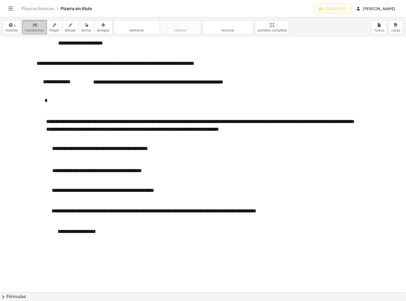
click at [35, 30] on font "transformar" at bounding box center [34, 31] width 19 height 4
click at [94, 231] on font "**********" at bounding box center [77, 231] width 38 height 5
click at [107, 231] on font "**********" at bounding box center [92, 231] width 68 height 5
click at [147, 234] on div "**********" at bounding box center [200, 231] width 296 height 18
click at [347, 9] on font "En vivo (0)" at bounding box center [336, 8] width 22 height 5
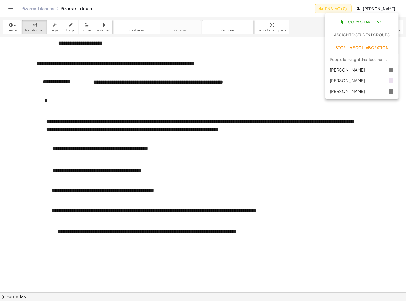
click at [347, 9] on font "En vivo (0)" at bounding box center [336, 8] width 22 height 5
